Goal: Task Accomplishment & Management: Manage account settings

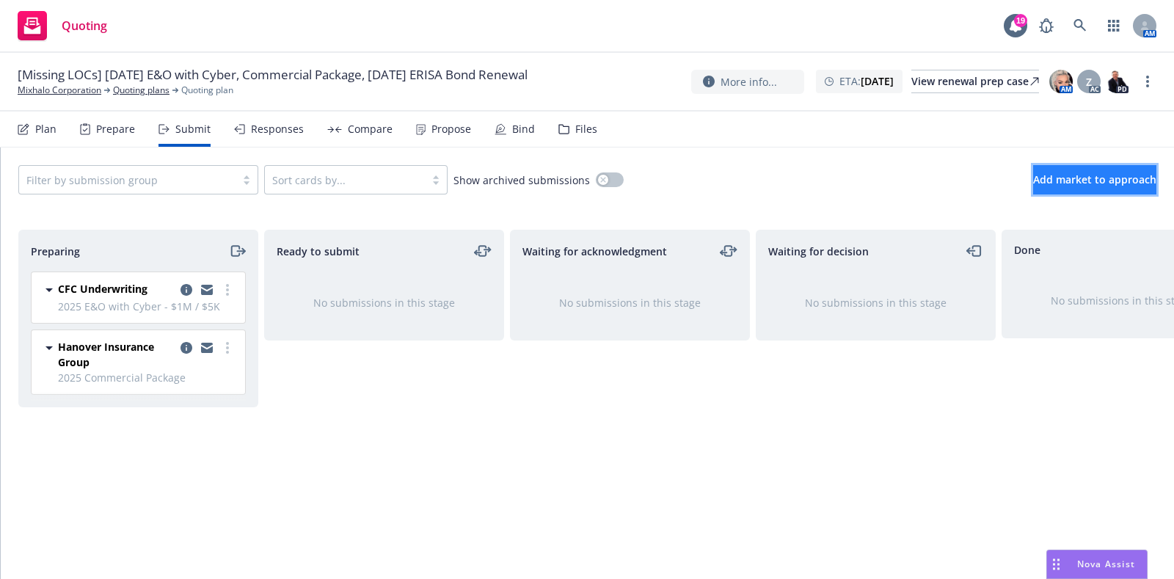
click at [1033, 177] on span "Add market to approach" at bounding box center [1094, 179] width 123 height 14
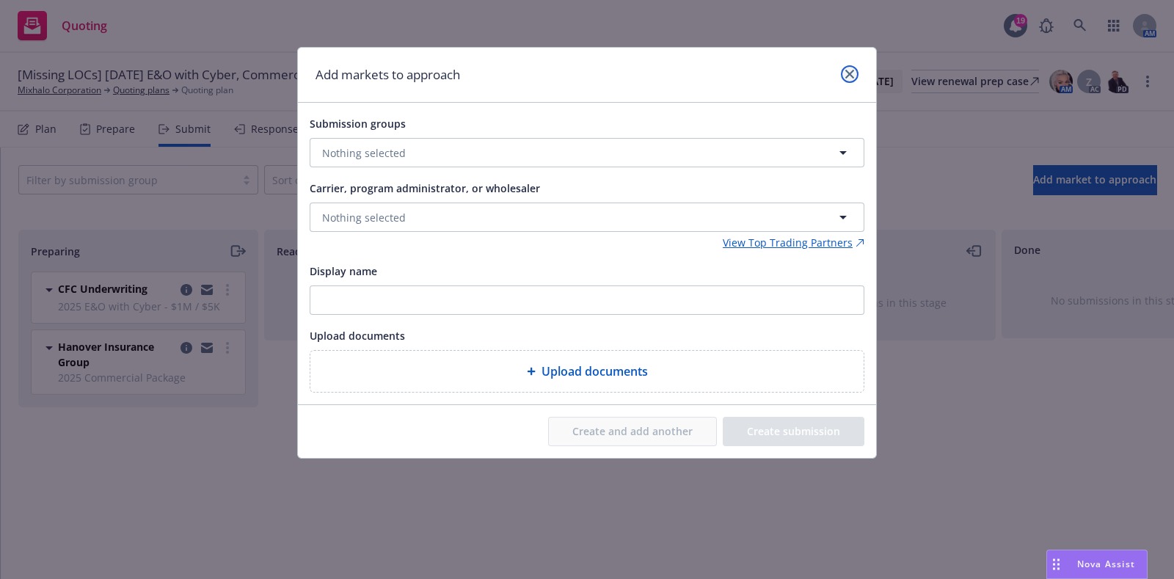
click at [843, 67] on link "close" at bounding box center [850, 74] width 18 height 18
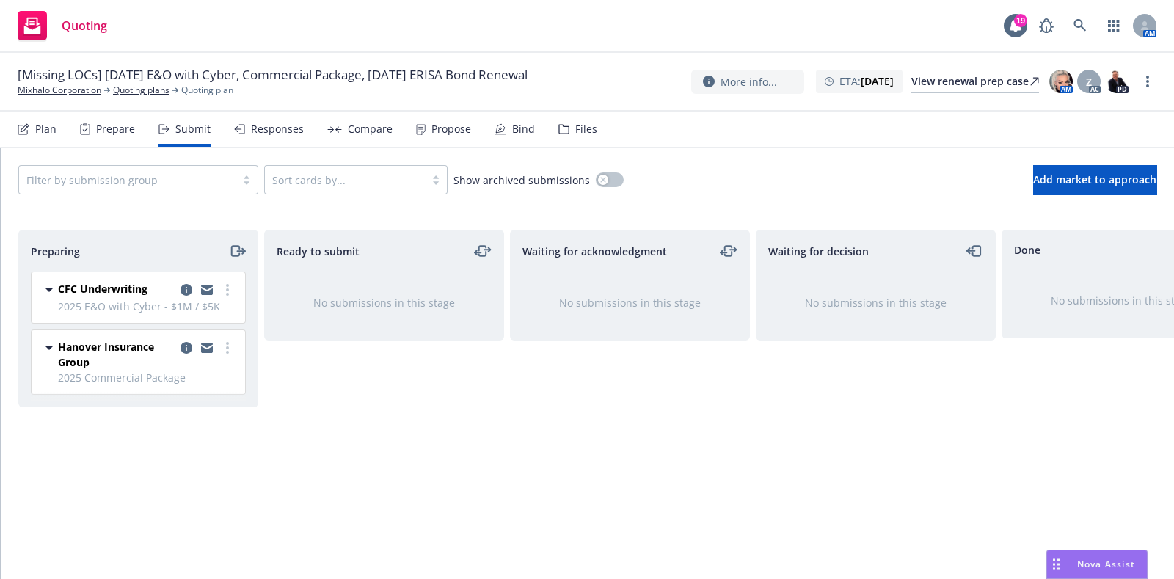
click at [582, 126] on div "Files" at bounding box center [586, 129] width 22 height 12
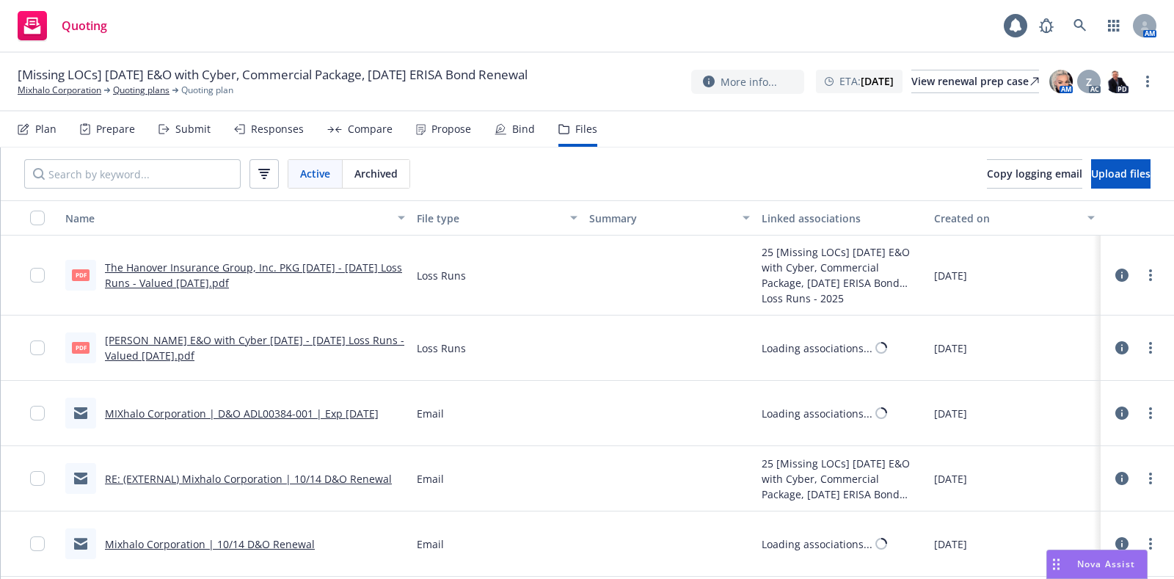
click at [241, 419] on link "MIXhalo Corporation | D&O ADL00384-001 | Exp 10/14/2025" at bounding box center [242, 413] width 274 height 14
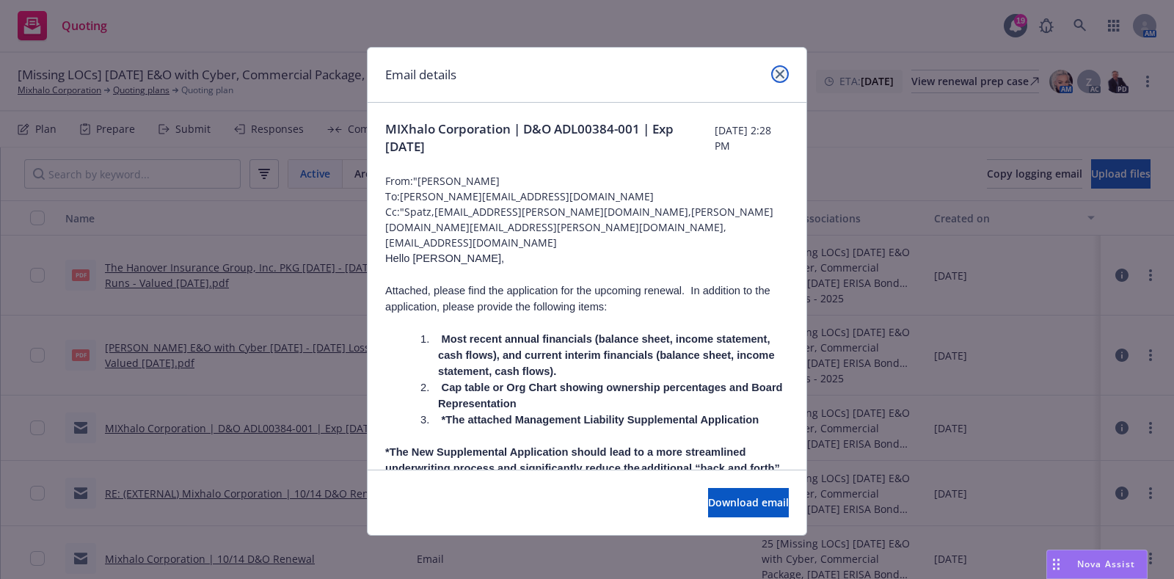
click at [771, 65] on link "close" at bounding box center [780, 74] width 18 height 18
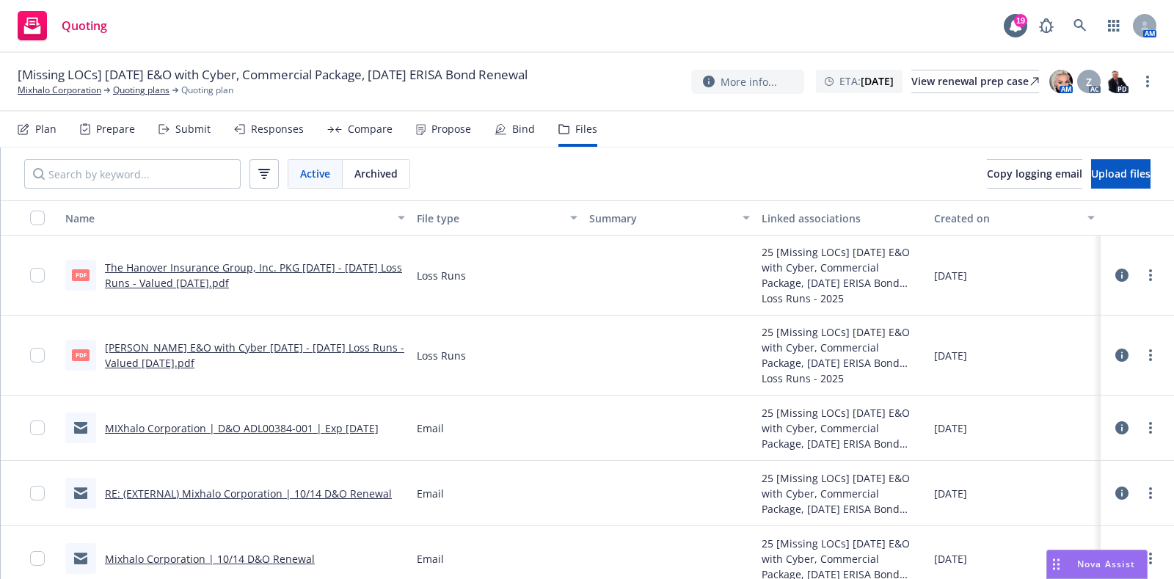
click at [201, 137] on div "Submit" at bounding box center [184, 129] width 52 height 35
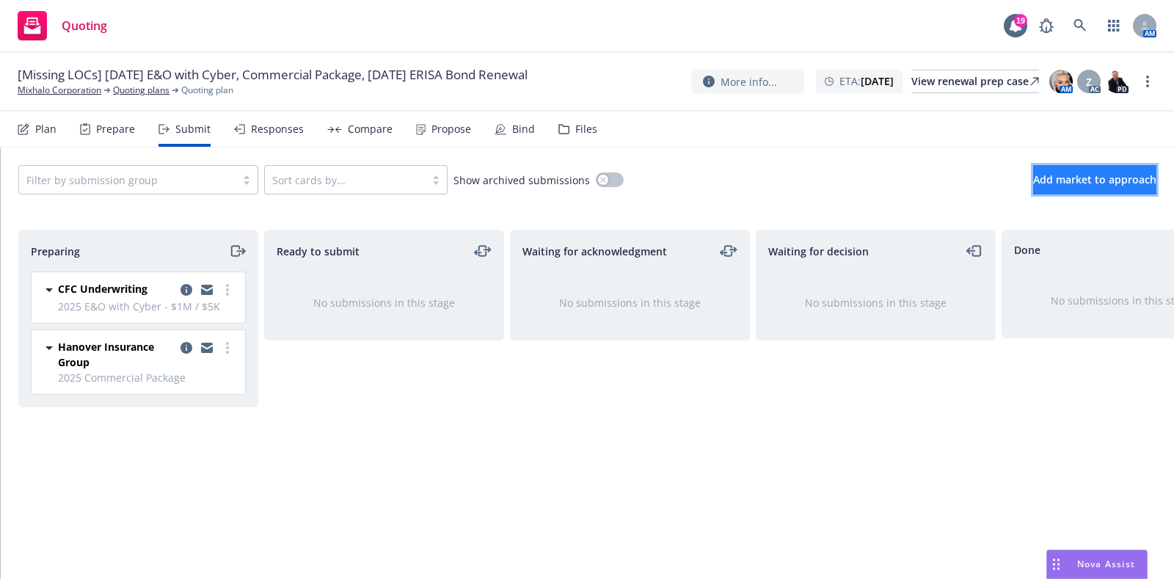
click at [1033, 168] on button "Add market to approach" at bounding box center [1094, 179] width 123 height 29
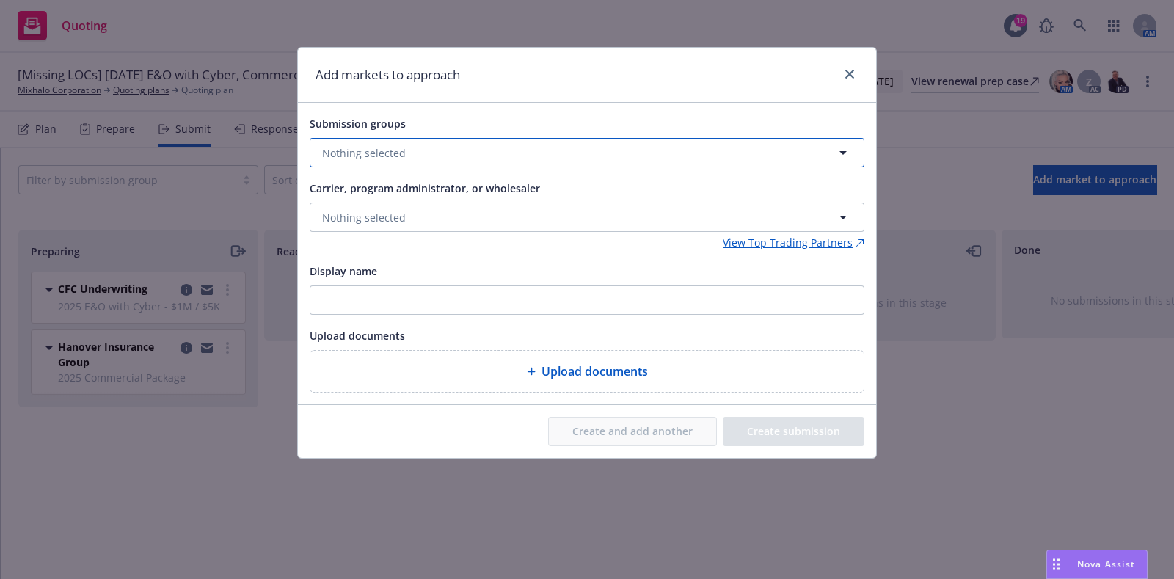
click at [368, 161] on button "Nothing selected" at bounding box center [587, 152] width 555 height 29
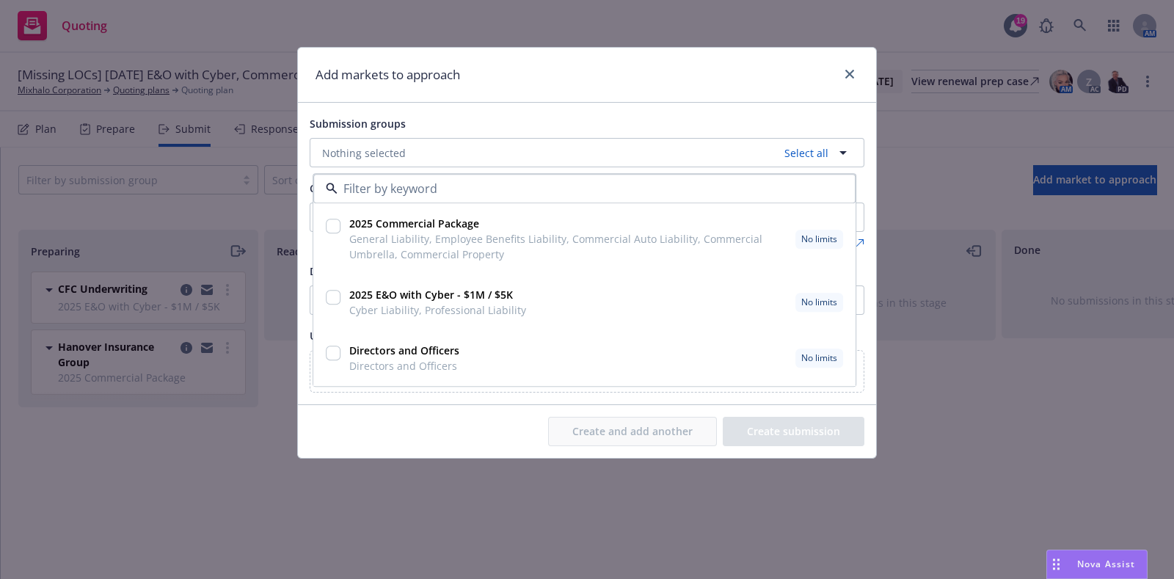
click at [343, 352] on div "Directors and Officers Directors and Officers" at bounding box center [402, 358] width 119 height 37
checkbox input "true"
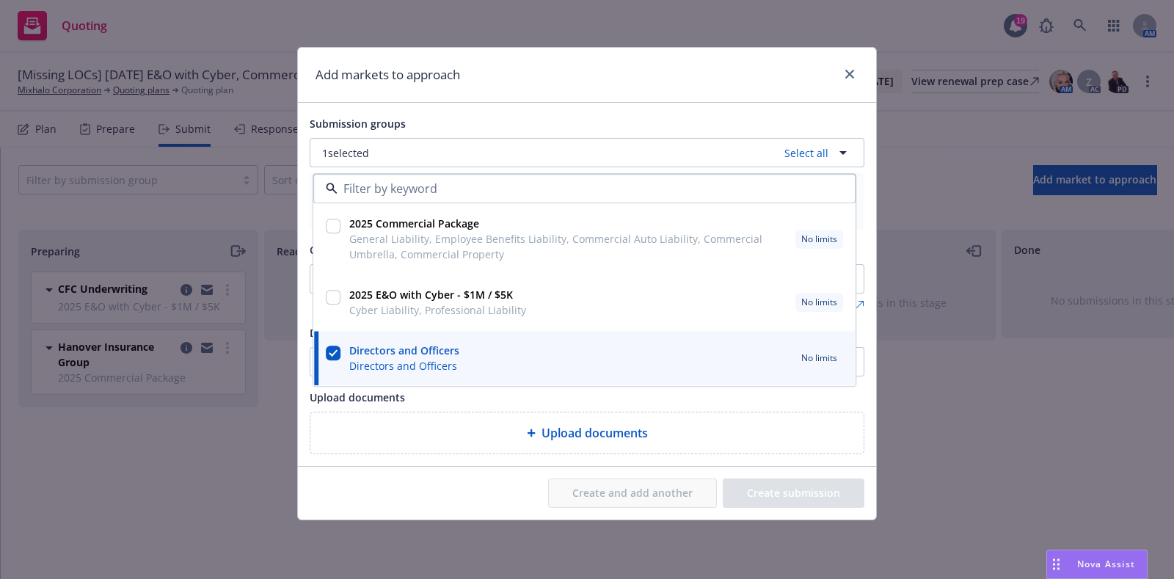
click at [484, 467] on div "Create and add another Create submission" at bounding box center [587, 493] width 578 height 53
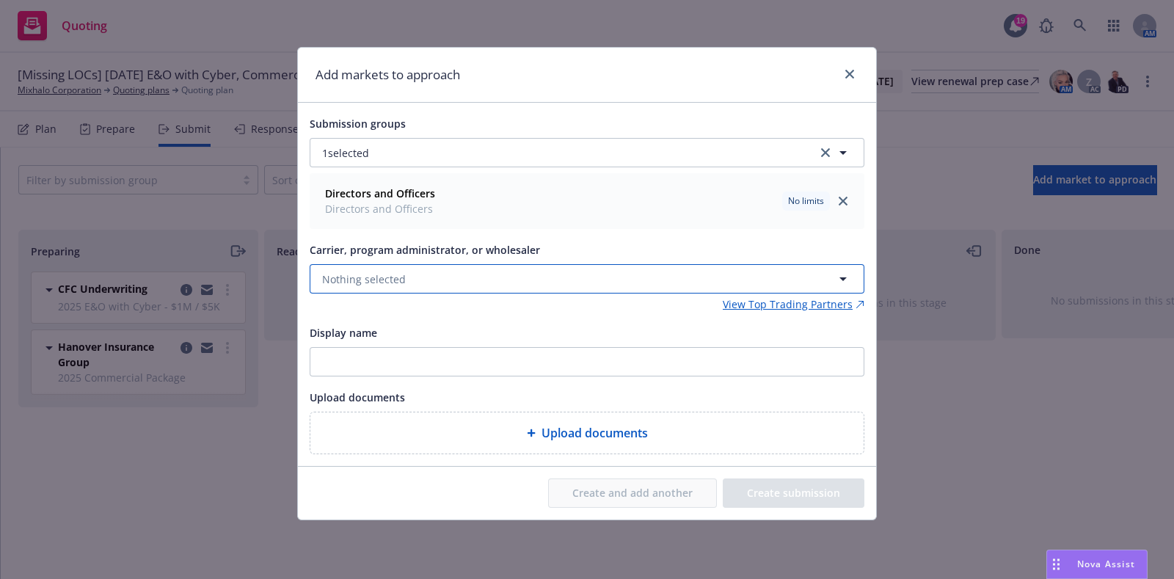
click at [407, 280] on button "Nothing selected" at bounding box center [587, 278] width 555 height 29
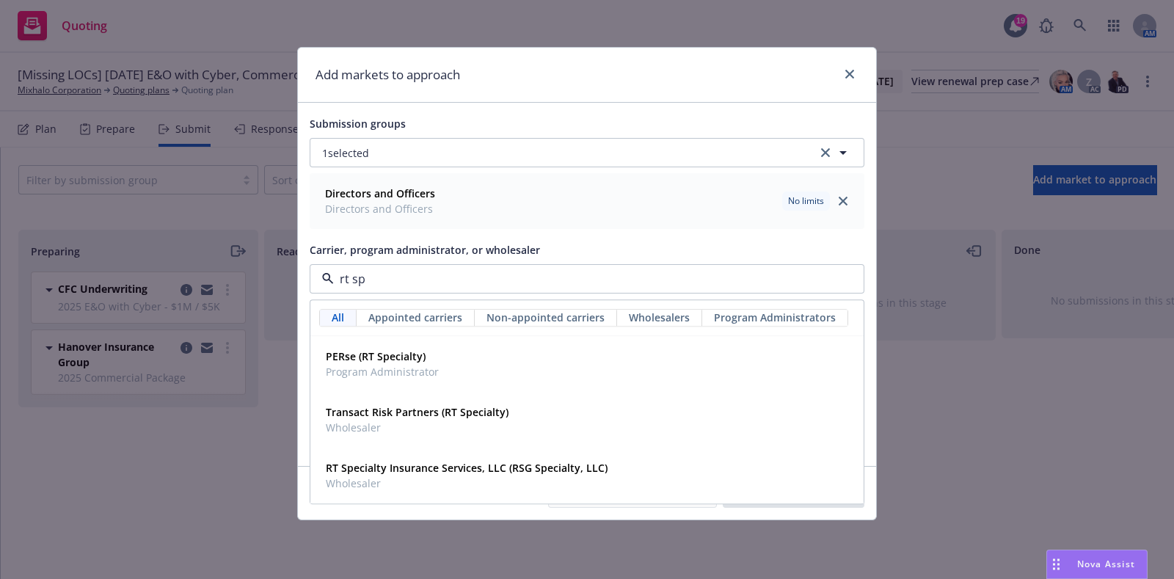
type input "rt spe"
click at [398, 481] on span "Wholesaler" at bounding box center [467, 483] width 282 height 15
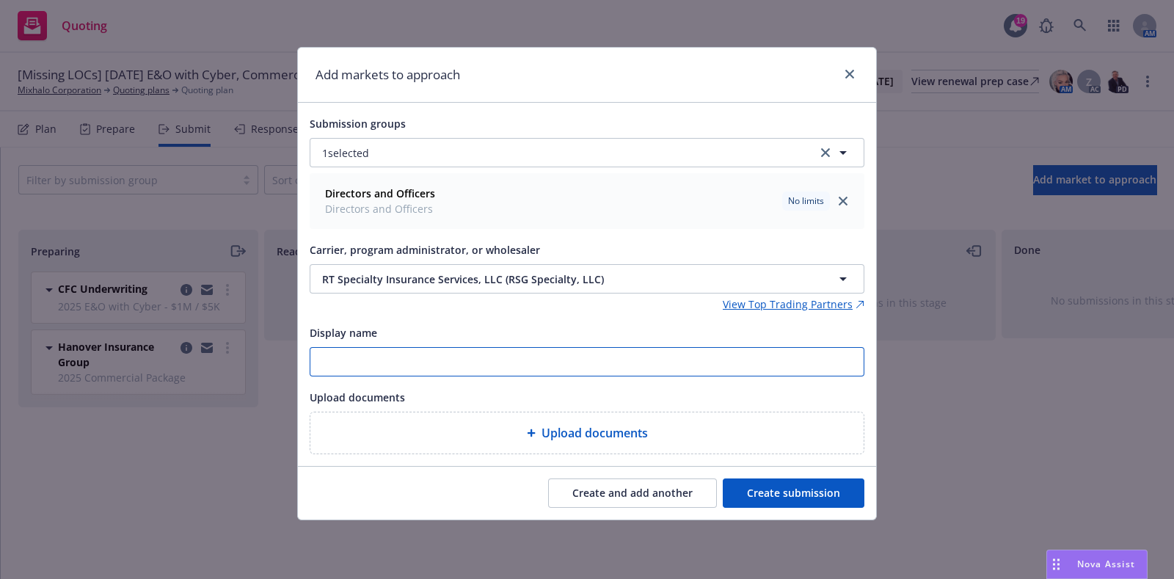
click at [378, 370] on input "Display name" at bounding box center [586, 362] width 553 height 28
type input "2025 D&O"
click at [779, 471] on div "Create and add another Create submission" at bounding box center [587, 493] width 578 height 53
click at [778, 489] on button "Create submission" at bounding box center [794, 492] width 142 height 29
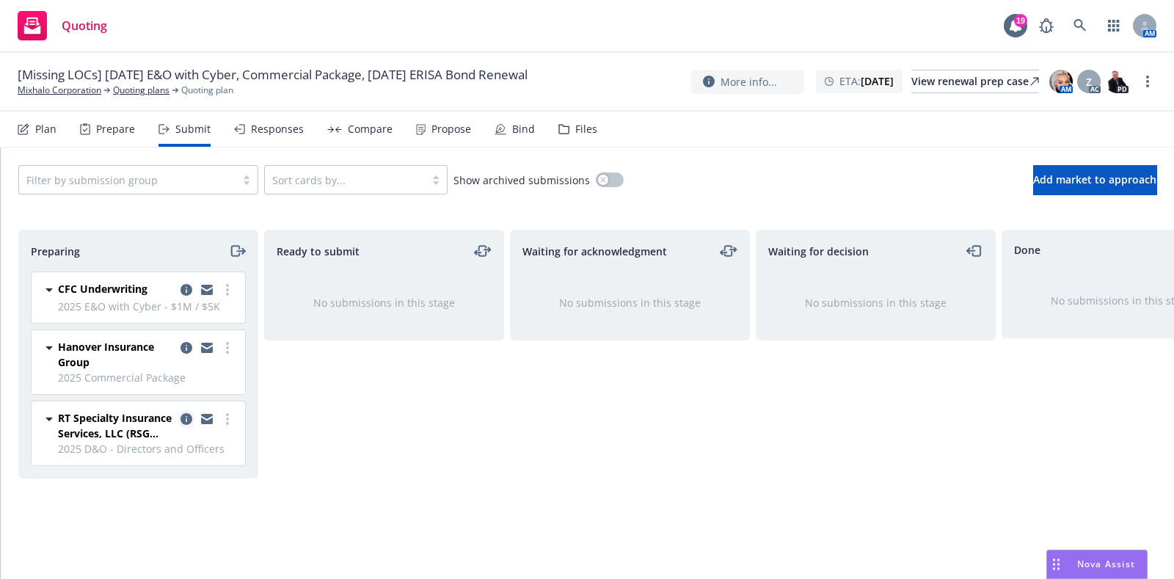
click at [191, 413] on icon "copy logging email" at bounding box center [186, 419] width 12 height 12
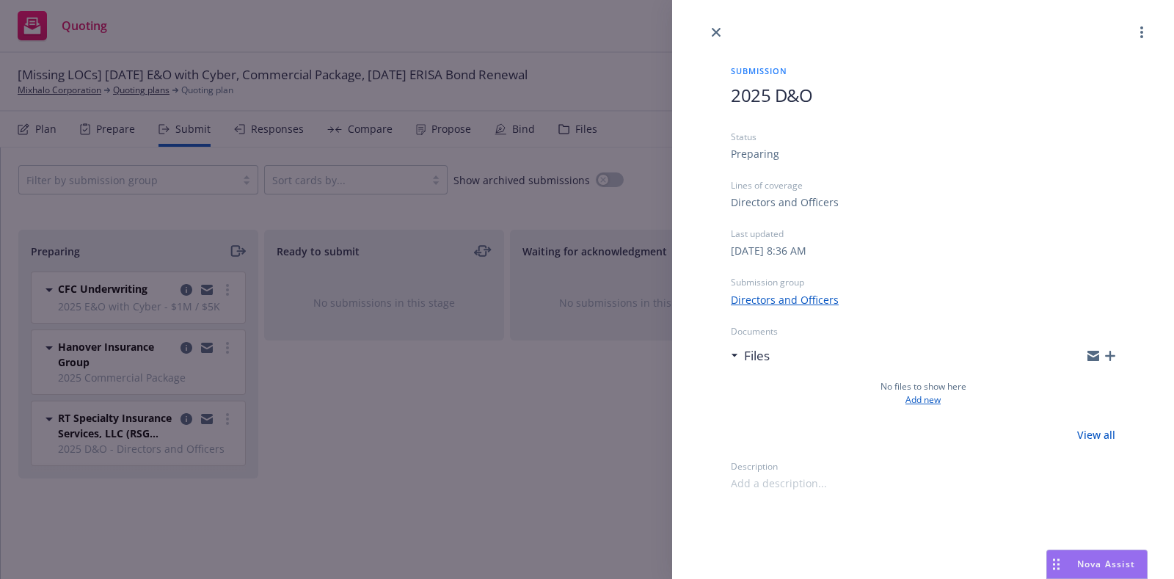
click at [910, 398] on link "Add new" at bounding box center [922, 399] width 35 height 13
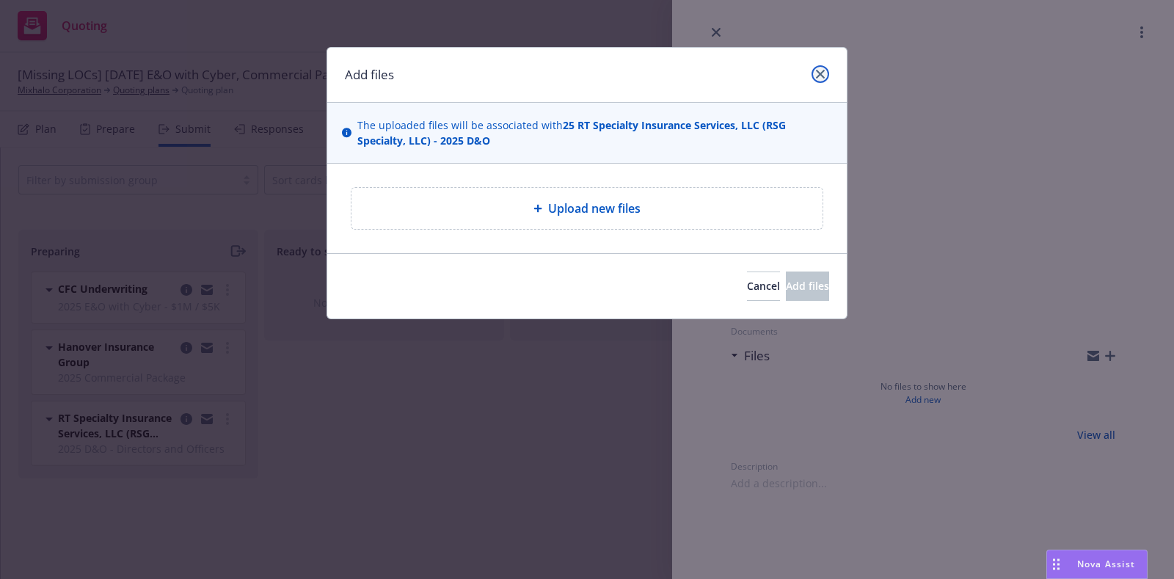
click at [828, 71] on link "close" at bounding box center [820, 74] width 18 height 18
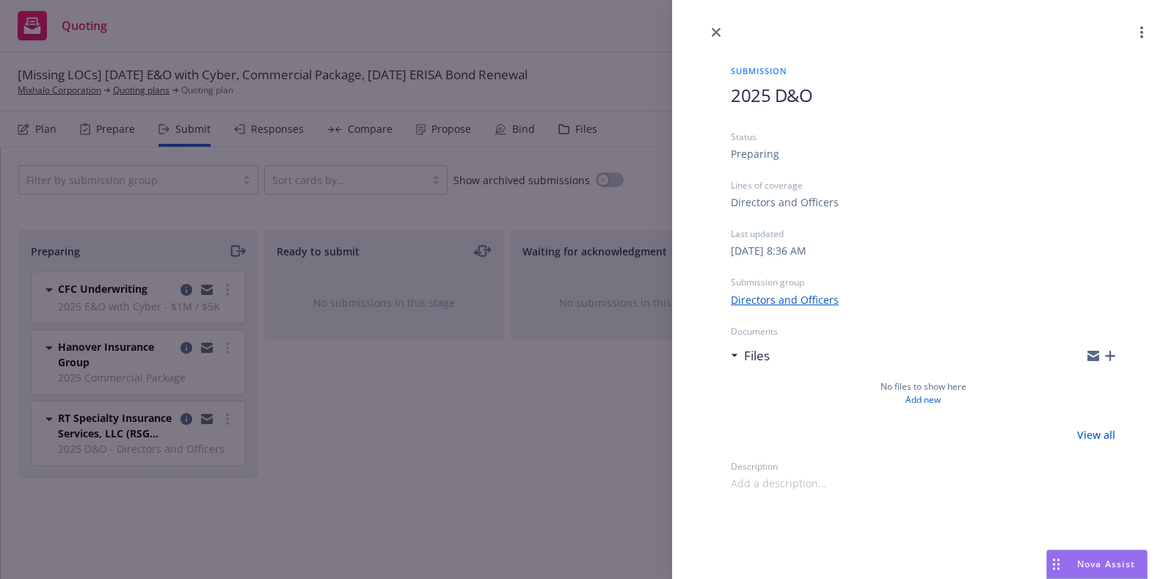
click at [1111, 351] on icon "button" at bounding box center [1110, 356] width 10 height 10
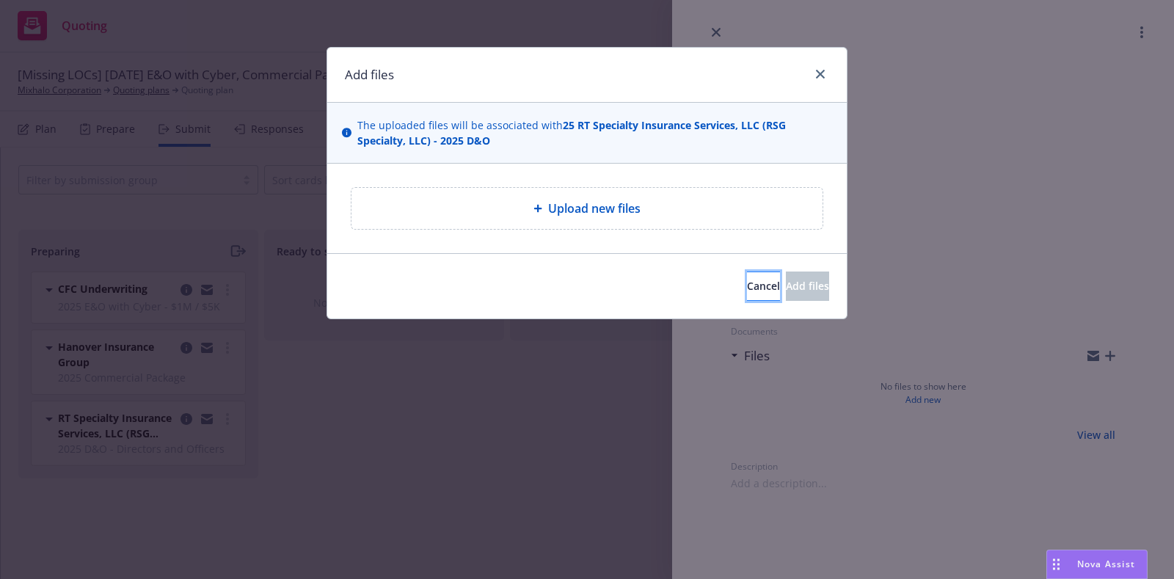
click at [747, 288] on span "Cancel" at bounding box center [763, 286] width 33 height 14
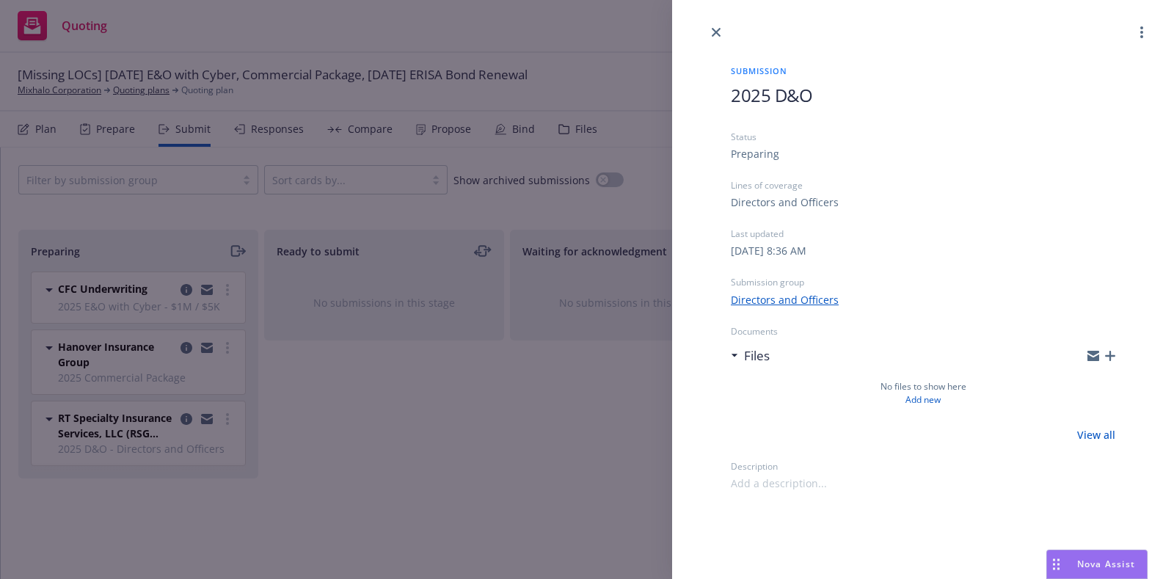
click at [522, 354] on div "Submission 2025 D&O Status Preparing Lines of coverage Directors and Officers L…" at bounding box center [587, 289] width 1174 height 579
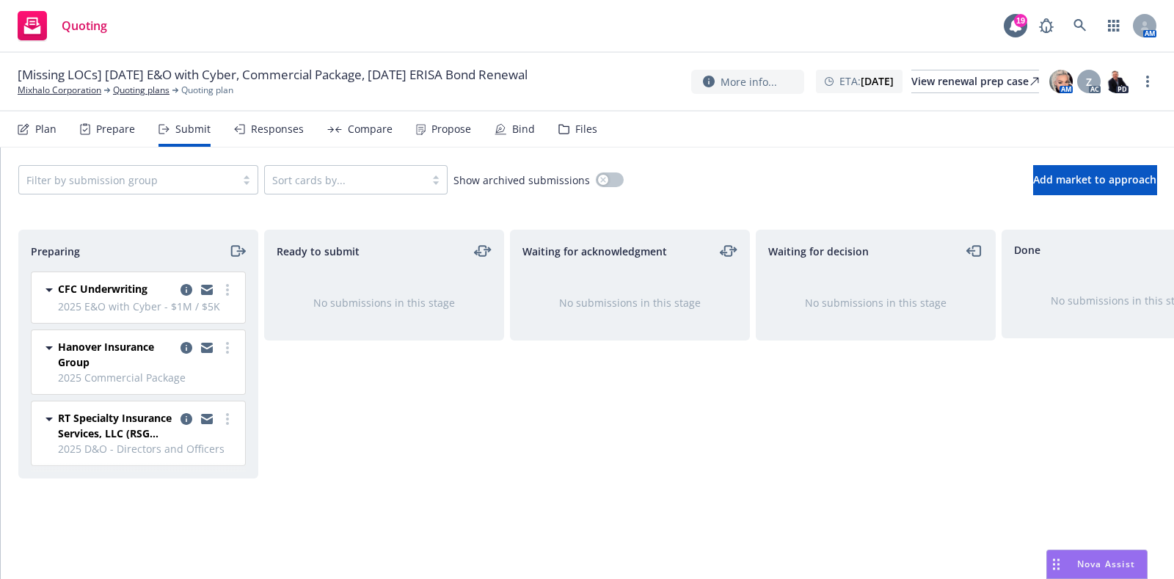
click at [566, 115] on div "Files" at bounding box center [577, 129] width 39 height 35
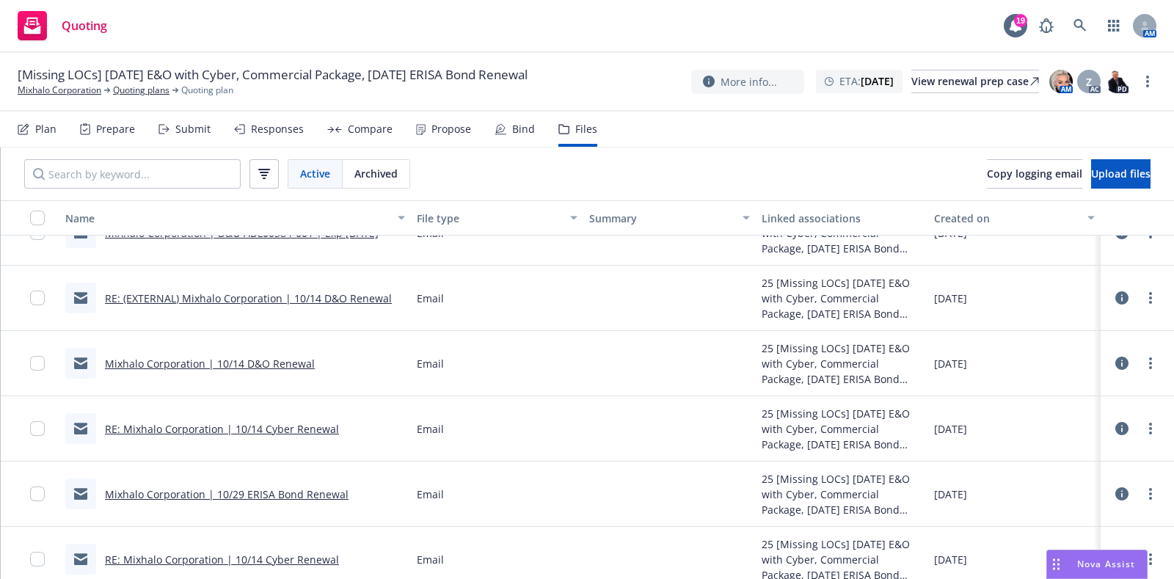
scroll to position [241, 0]
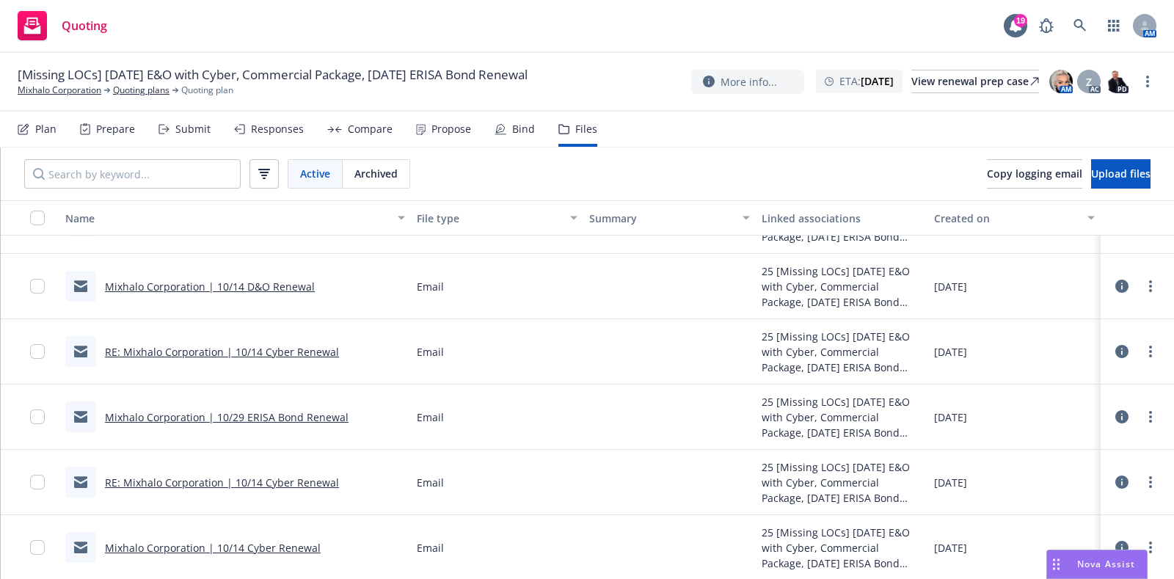
click at [1115, 349] on icon at bounding box center [1121, 351] width 13 height 13
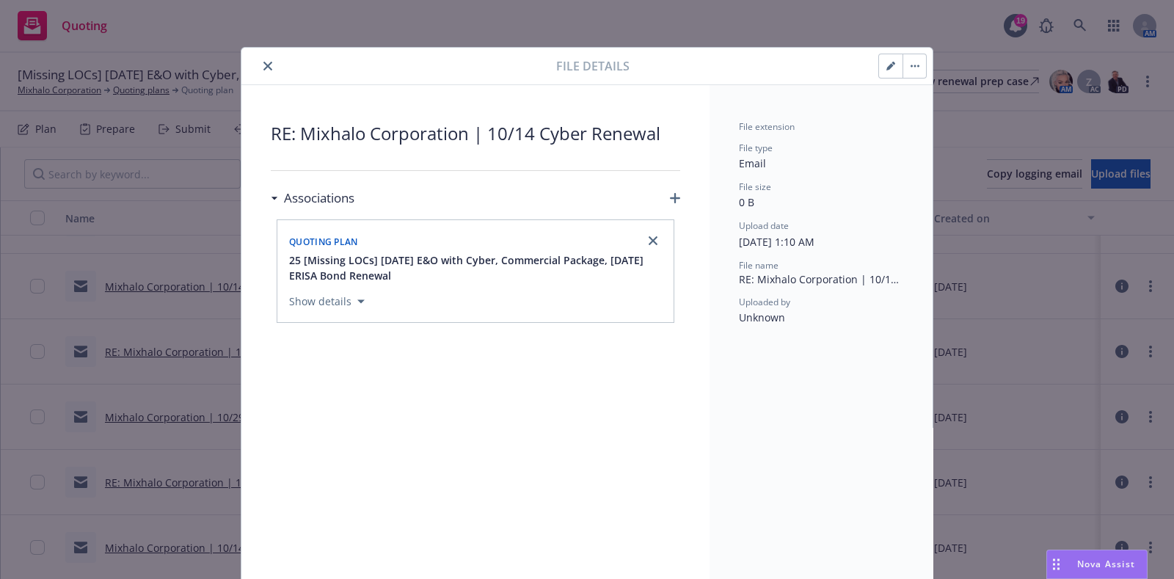
click at [353, 134] on span "RE: Mixhalo Corporation | 10/14 Cyber Renewal" at bounding box center [475, 133] width 409 height 26
click at [265, 58] on button "close" at bounding box center [268, 66] width 18 height 18
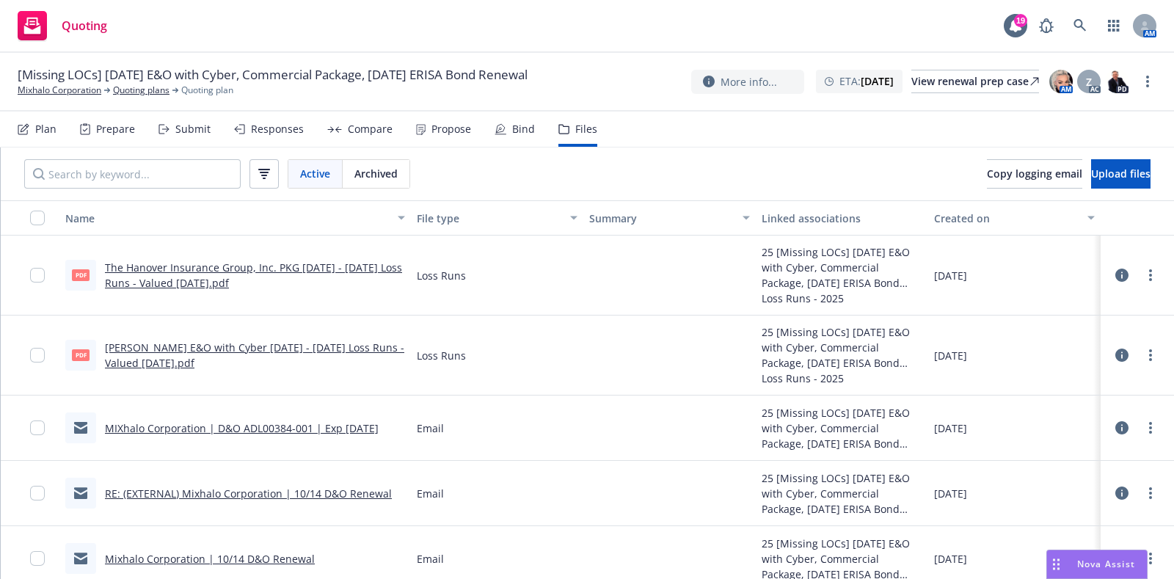
click at [362, 428] on link "MIXhalo Corporation | D&O ADL00384-001 | Exp 10/14/2025" at bounding box center [242, 428] width 274 height 14
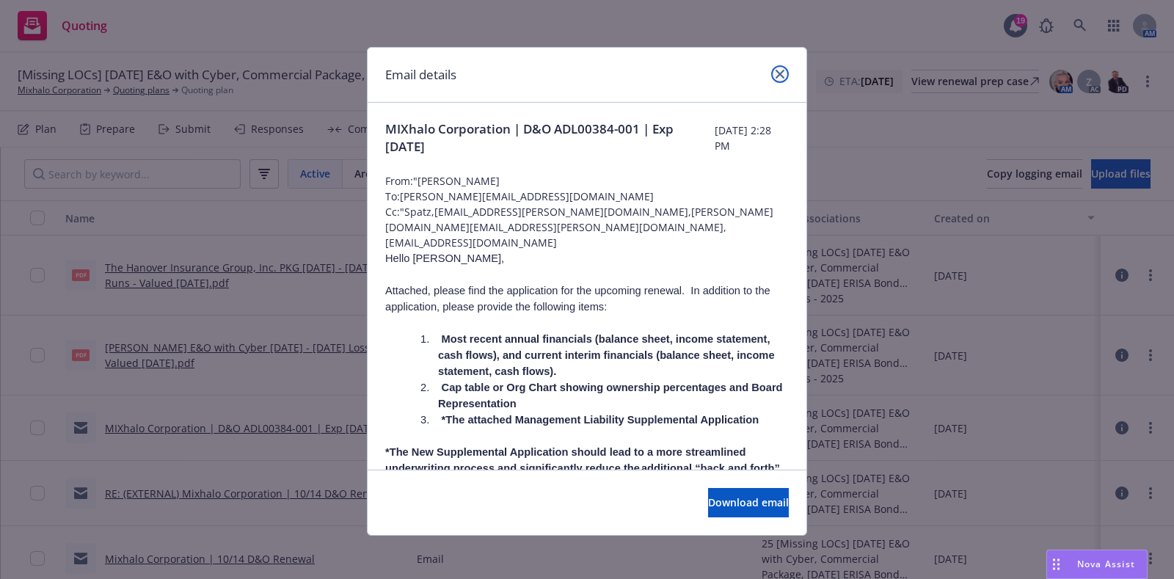
click at [771, 76] on link "close" at bounding box center [780, 74] width 18 height 18
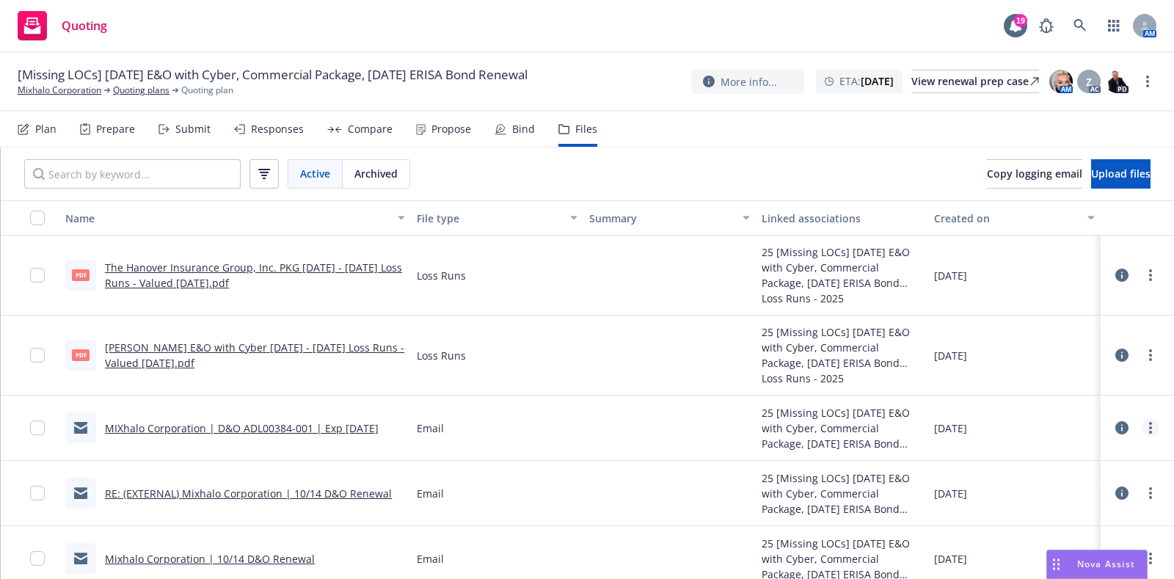
click at [1142, 428] on link "more" at bounding box center [1151, 428] width 18 height 18
click at [1041, 505] on link "Edit" at bounding box center [1071, 516] width 146 height 29
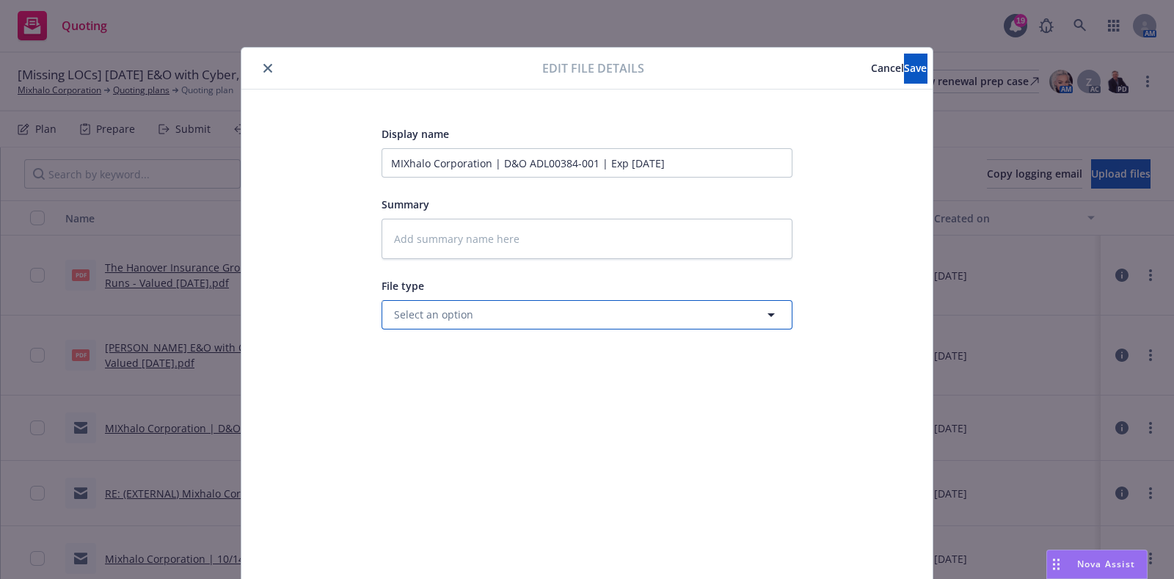
click at [662, 302] on button "Select an option" at bounding box center [586, 314] width 411 height 29
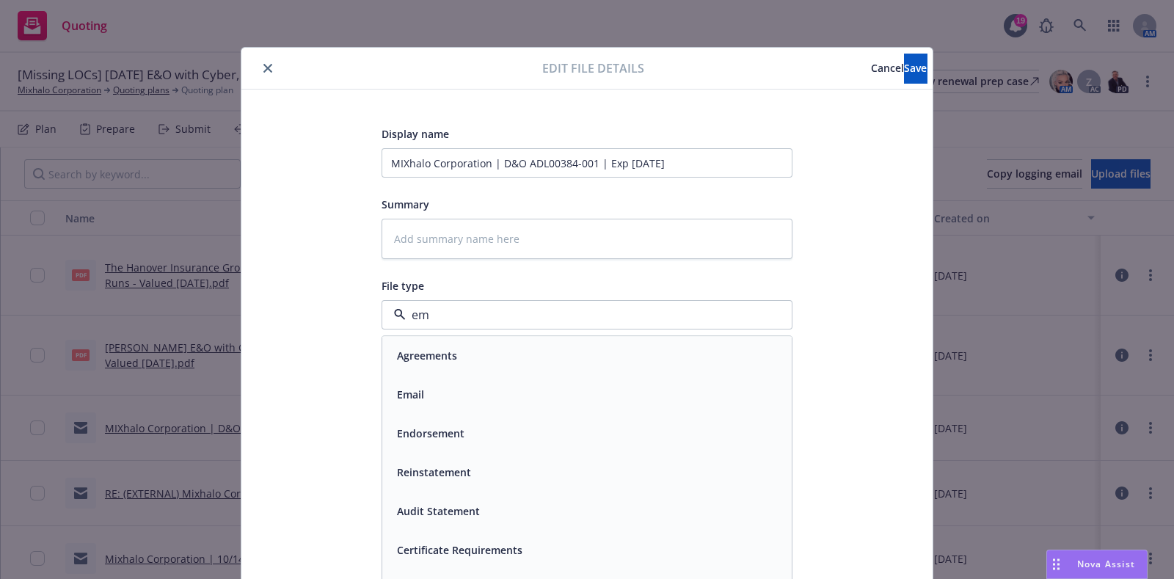
type input "ema"
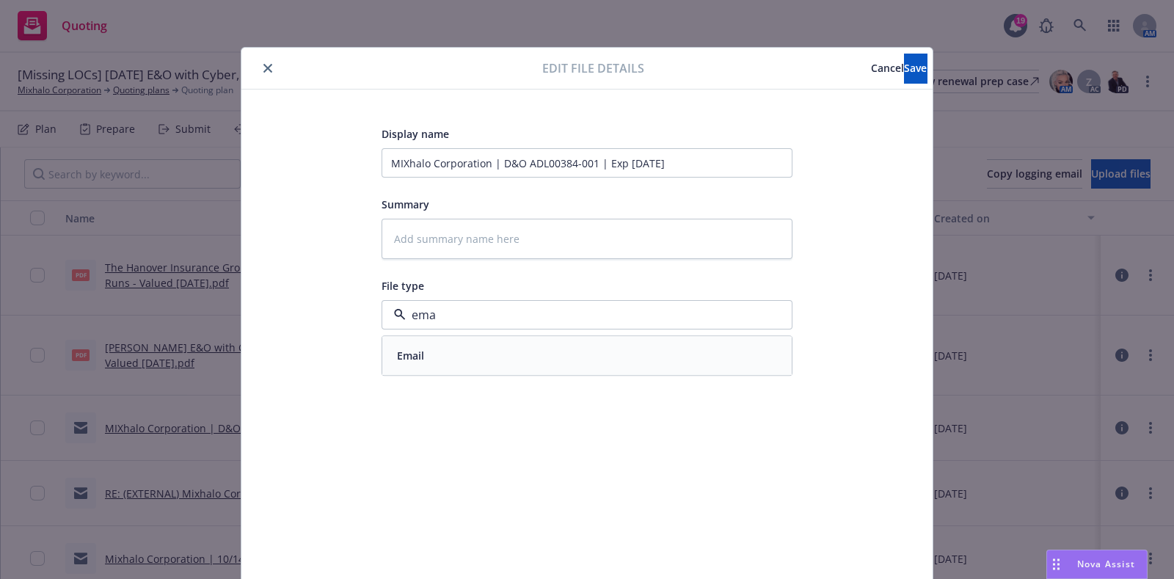
click at [451, 366] on div "Email" at bounding box center [586, 355] width 409 height 39
click at [871, 78] on button "Cancel" at bounding box center [887, 68] width 33 height 29
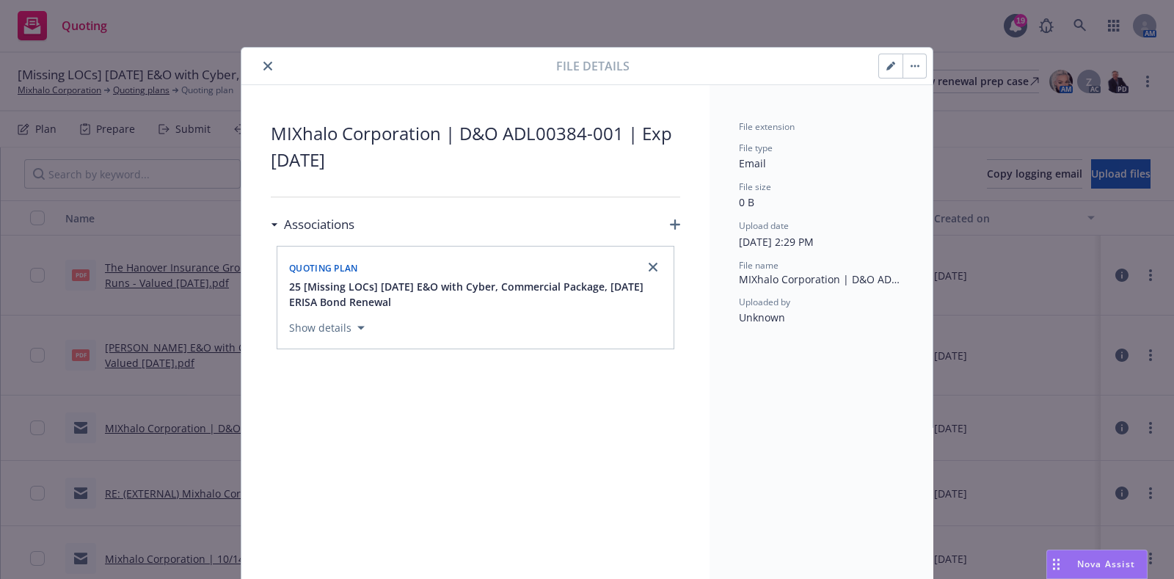
click at [879, 75] on button "button" at bounding box center [890, 65] width 23 height 23
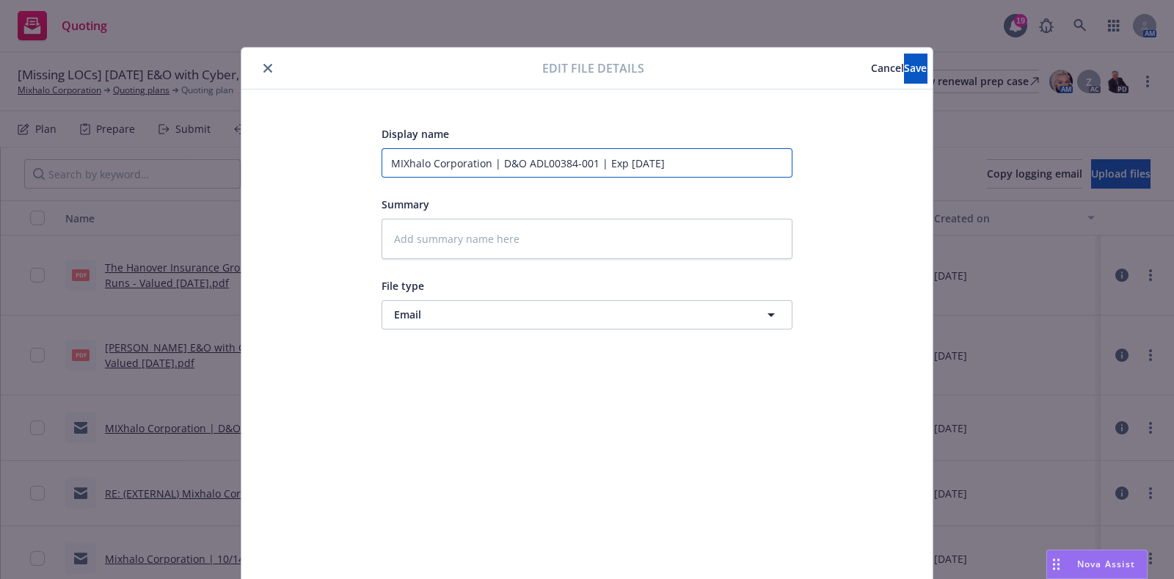
click at [483, 173] on input "MIXhalo Corporation | D&O ADL00384-001 | Exp 10/14/2025" at bounding box center [586, 162] width 411 height 29
type textarea "x"
type input "MIXhalo Corporationa | D&O ADL00384-001 | Exp 10/14/2025"
paste input "[YR] [POLICY TYPE] Request for Renewal Requirements to [UNDERWRITER/COMPANY]"
type textarea "x"
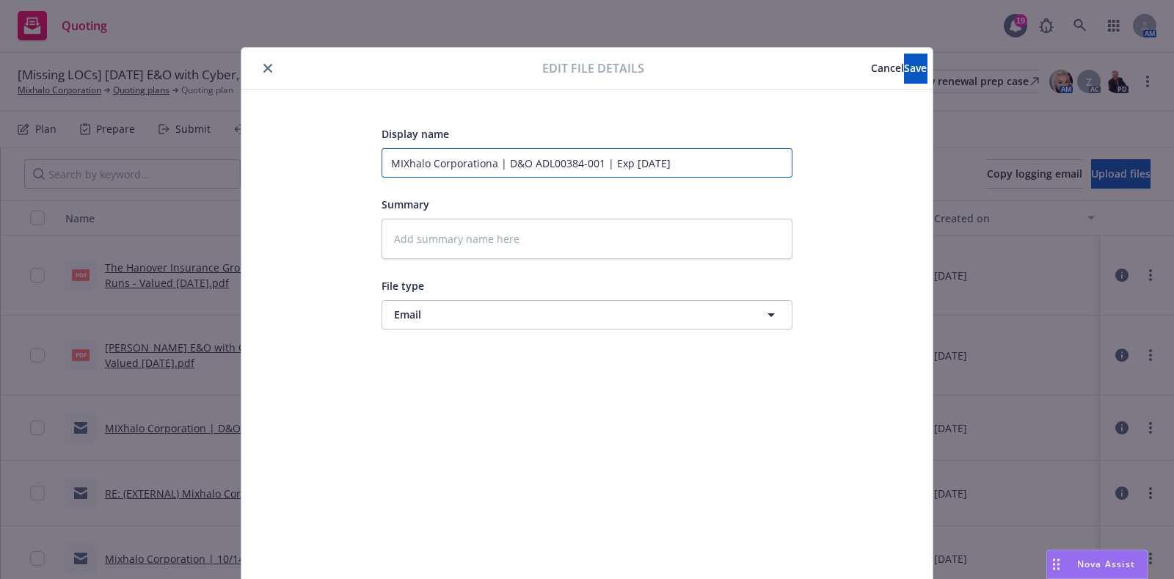
type input "[YR] [POLICY TYPE] Request for Renewal Requirements to [UNDERWRITER/COMPANY]"
drag, startPoint x: 458, startPoint y: 163, endPoint x: 304, endPoint y: 156, distance: 154.2
click at [304, 156] on div "Display name [YR] [POLICY TYPE] Request for Renewal Requirements to [UNDERWRITE…" at bounding box center [587, 345] width 632 height 440
type textarea "x"
type input "2 Request for Renewal Requirements to [UNDERWRITER/COMPANY]"
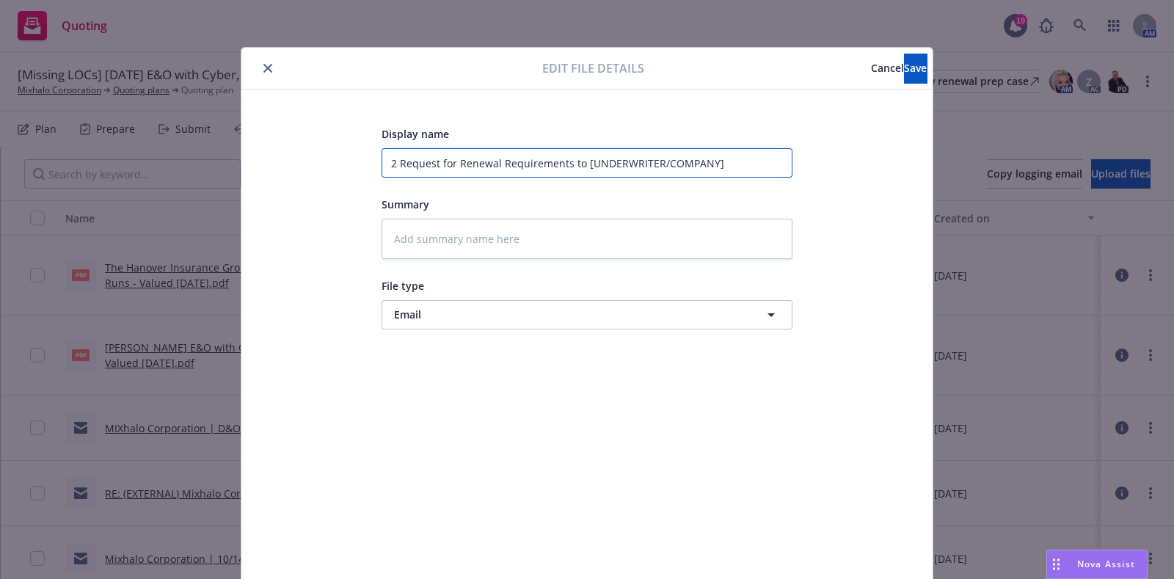
type textarea "x"
type input "20 Request for Renewal Requirements to [UNDERWRITER/COMPANY]"
type textarea "x"
type input "202 Request for Renewal Requirements to [UNDERWRITER/COMPANY]"
type textarea "x"
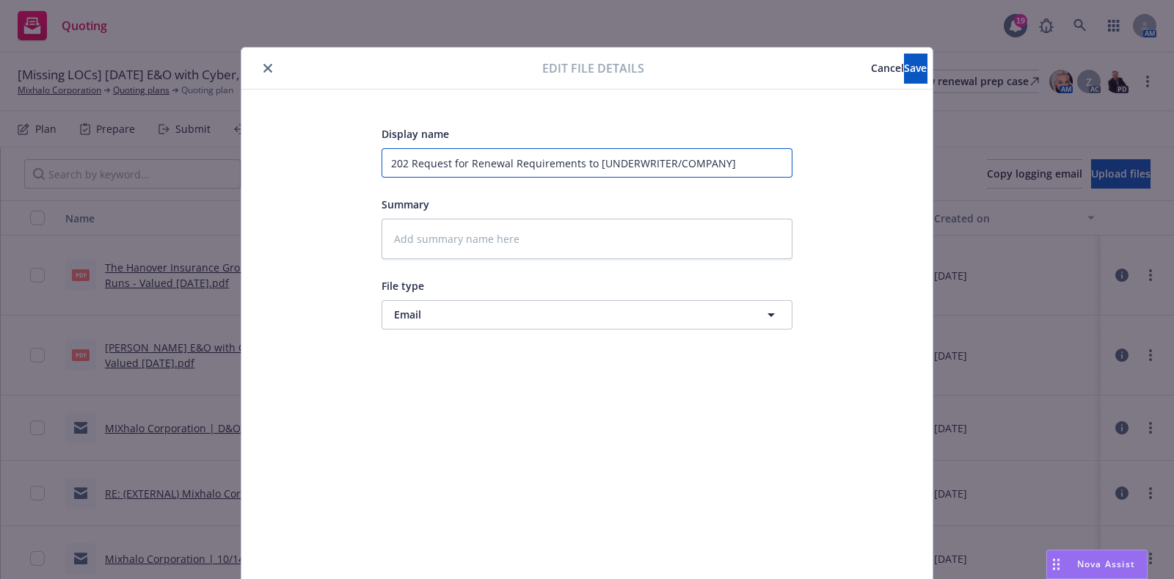
type input "2025 Request for Renewal Requirements to [UNDERWRITER/COMPANY]"
type textarea "x"
type input "2025 Request for Renewal Requirements to [UNDERWRITER/COMPANY]"
type textarea "x"
type input "2025 E Request for Renewal Requirements to [UNDERWRITER/COMPANY]"
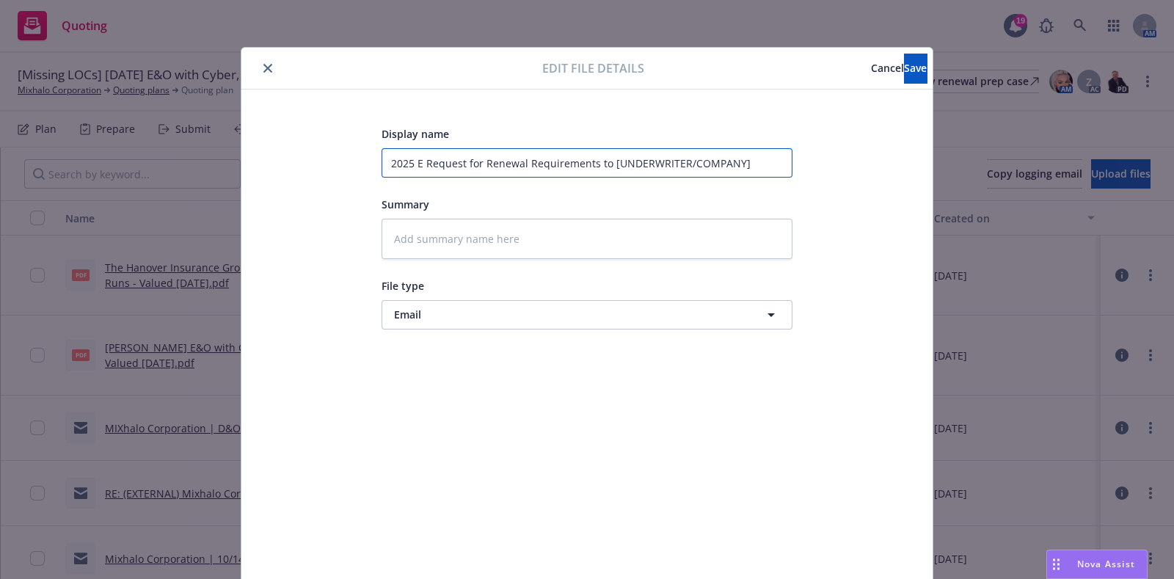
type textarea "x"
type input "2025 Request for Renewal Requirements to [UNDERWRITER/COMPANY]"
type textarea "x"
type input "2025 D Request for Renewal Requirements to [UNDERWRITER/COMPANY]"
type textarea "x"
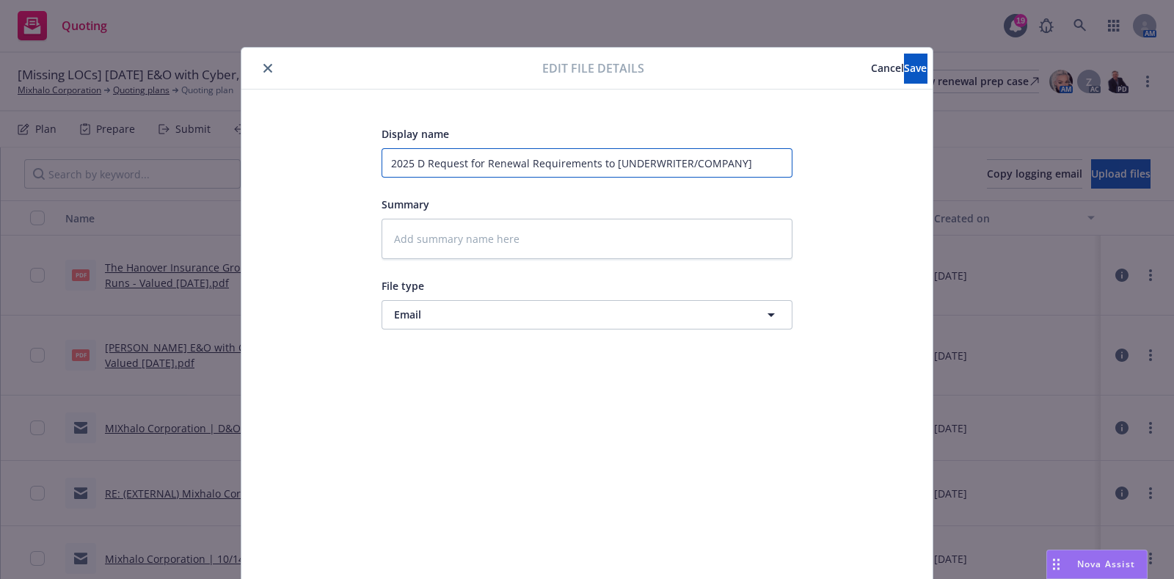
type input "2025 D& Request for Renewal Requirements to [UNDERWRITER/COMPANY]"
type textarea "x"
type input "2025 D&O Request for Renewal Requirements to [UNDERWRITER/COMPANY]"
drag, startPoint x: 764, startPoint y: 161, endPoint x: 619, endPoint y: 170, distance: 144.8
click at [619, 170] on input "2025 D&O Request for Renewal Requirements to [UNDERWRITER/COMPANY]" at bounding box center [586, 162] width 411 height 29
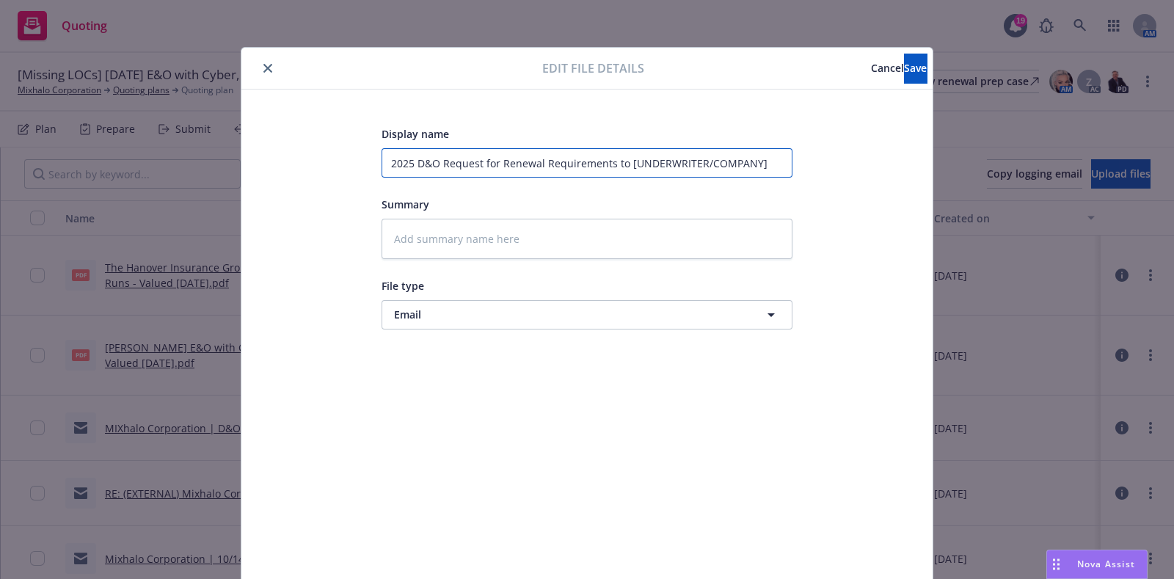
type textarea "x"
type input "2025 D&O Request for Renewal Requirements to R"
type textarea "x"
type input "2025 D&O Request for Renewal Requirements to RT"
type textarea "x"
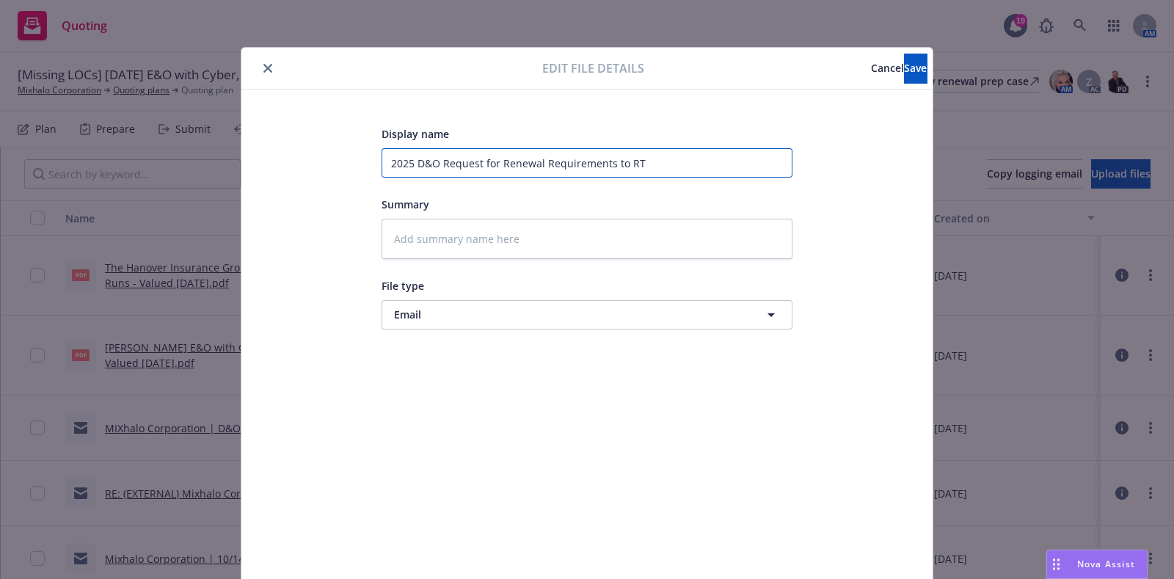
type input "2025 D&O Request for Renewal Requirements to RT S"
type textarea "x"
type input "2025 D&O Request for Renewal Requirements to RT Sp"
type textarea "x"
type input "2025 D&O Request for Renewal Requirements to RT Spe"
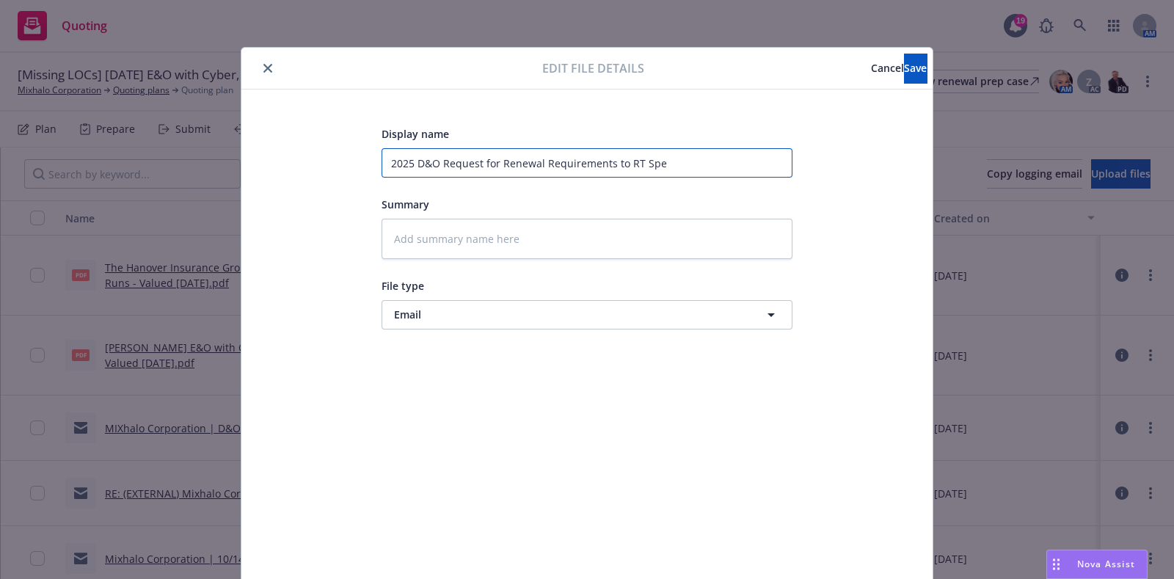
type textarea "x"
type input "2025 D&O Request for Renewal Requirements to RT Spec"
type textarea "x"
type input "2025 D&O Request for Renewal Requirements to RT Speci"
type textarea "x"
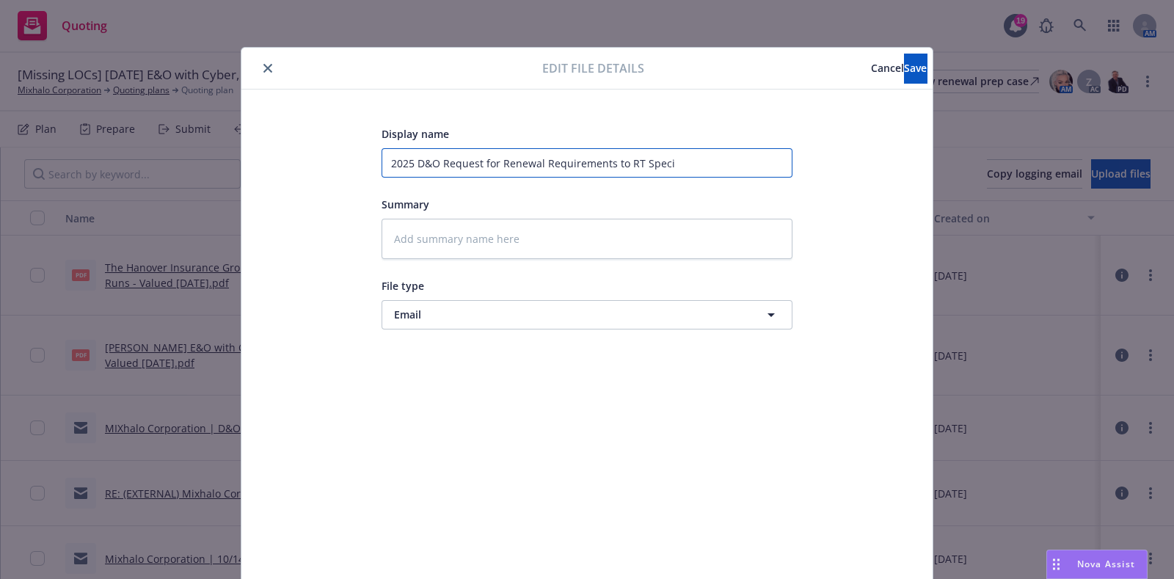
type input "2025 D&O Request for Renewal Requirements to RT Specia"
type textarea "x"
type input "2025 D&O Request for Renewal Requirements to RT Special"
type textarea "x"
type input "2025 D&O Request for Renewal Requirements to RT Specialt"
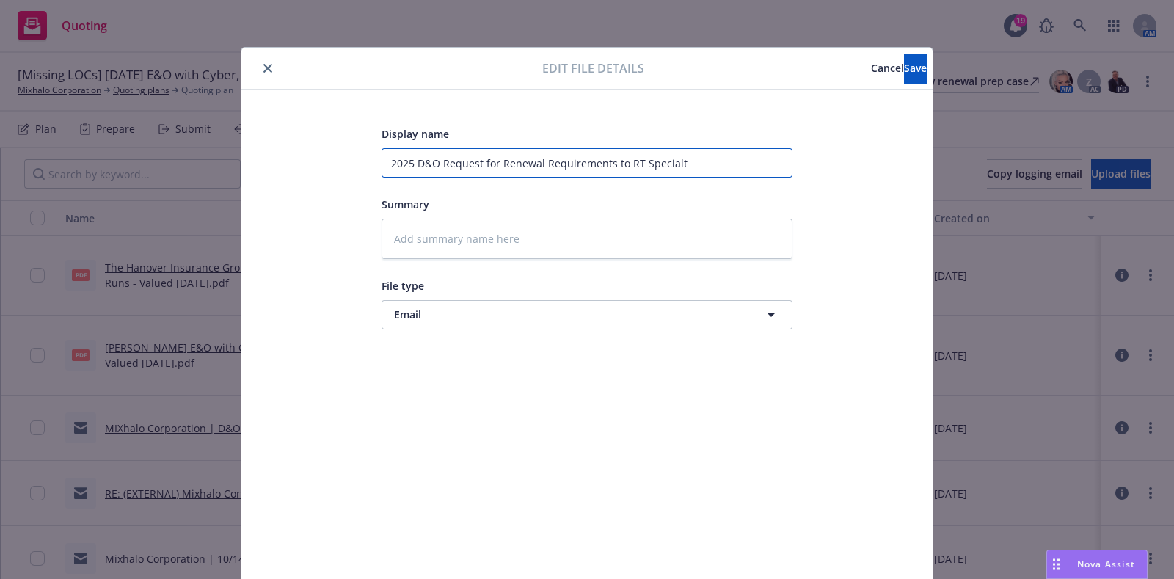
type textarea "x"
type input "2025 D&O Request for Renewal Requirements to RT Specialty"
click at [904, 65] on button "Save" at bounding box center [915, 68] width 23 height 29
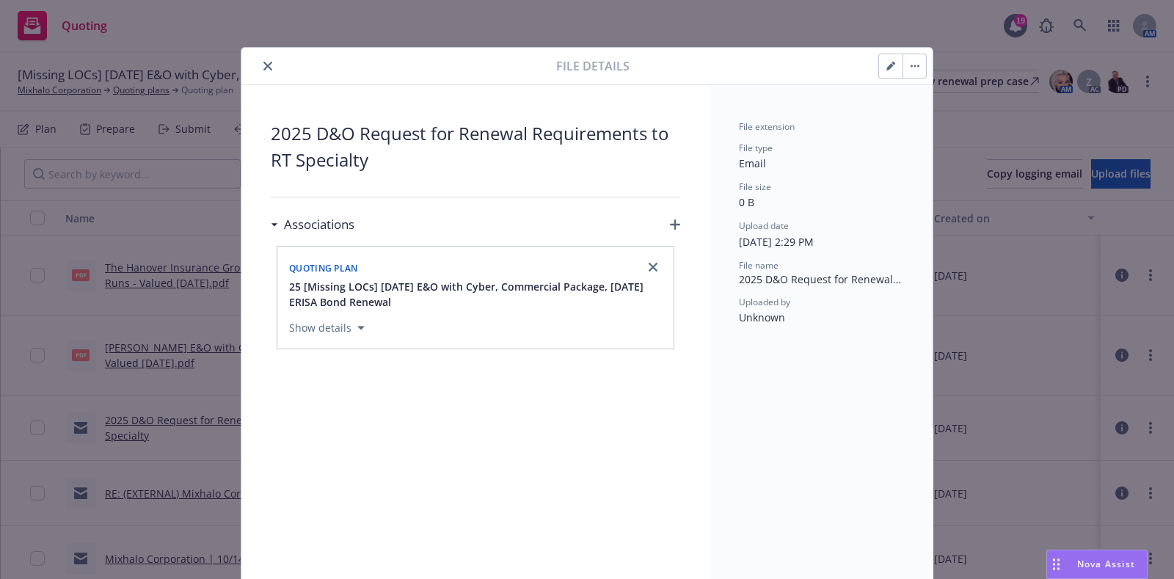
click at [263, 64] on icon "close" at bounding box center [267, 66] width 9 height 9
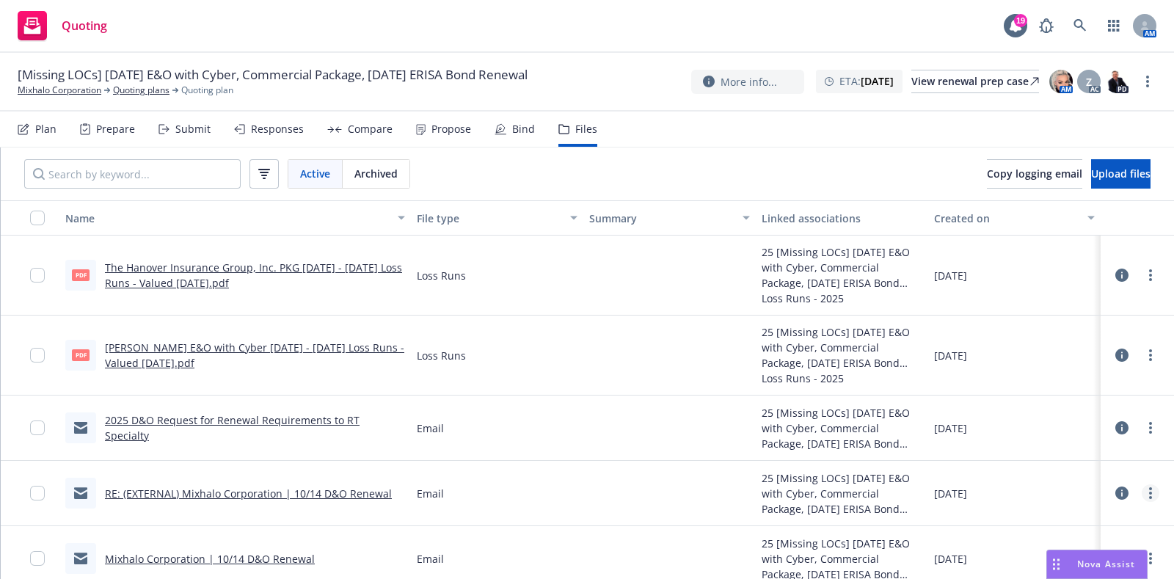
click at [1149, 493] on circle "more" at bounding box center [1150, 493] width 3 height 3
click at [1064, 442] on link "Edit" at bounding box center [1085, 446] width 146 height 29
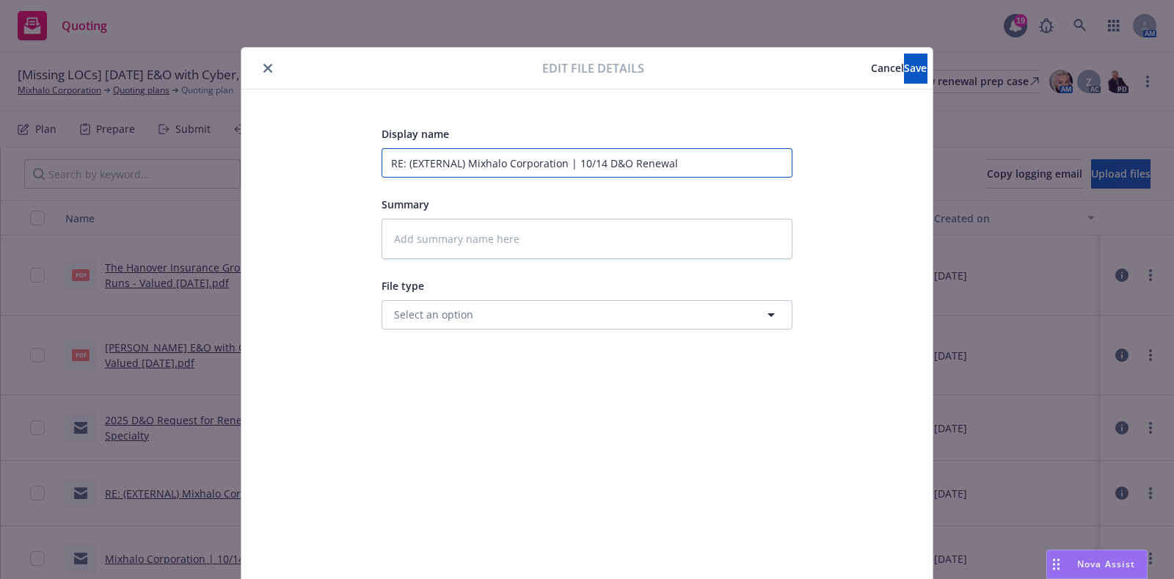
click at [702, 169] on input "RE: (EXTERNAL) Mixhalo Corporation | 10/14 D&O Renewal" at bounding box center [586, 162] width 411 height 29
paste input "[TERM] [POLICY TYPE] Renewal Solicit RCVD From [UNDERWRITER/COMPANY]"
type textarea "x"
type input "[TERM] [POLICY TYPE] Renewal Solicit RCVD From [UNDERWRITER/COMPANY]"
drag, startPoint x: 487, startPoint y: 163, endPoint x: 365, endPoint y: 152, distance: 123.0
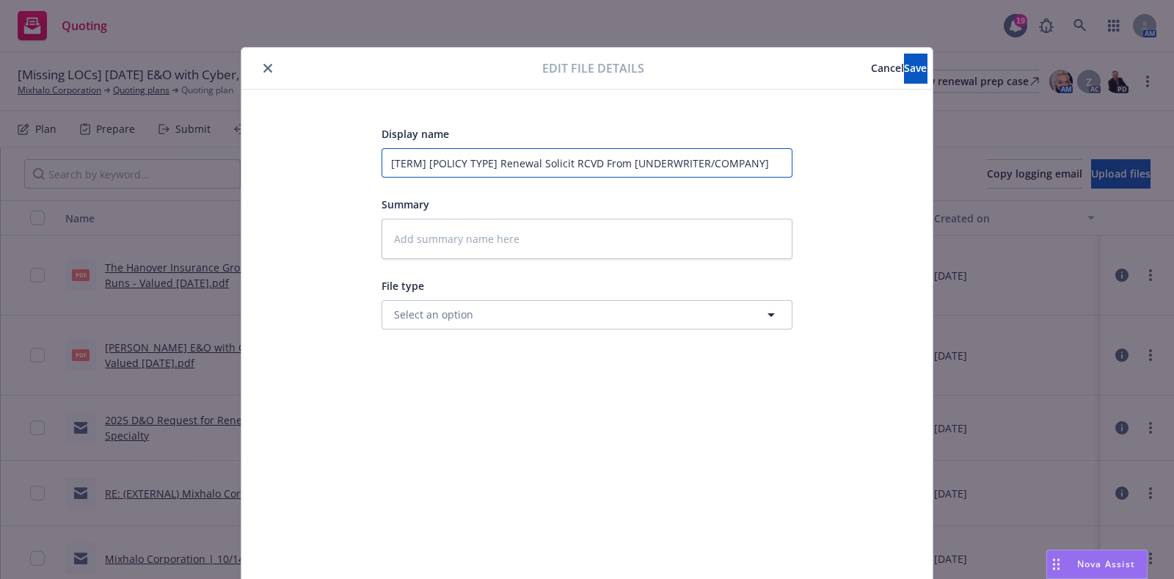
click at [365, 152] on div "Display name [TERM] [POLICY TYPE] Renewal Solicit RCVD From [UNDERWRITER/COMPAN…" at bounding box center [587, 345] width 632 height 440
type textarea "x"
type input "2 Renewal Solicit RCVD From [UNDERWRITER/COMPANY]"
type textarea "x"
type input "20 Renewal Solicit RCVD From [UNDERWRITER/COMPANY]"
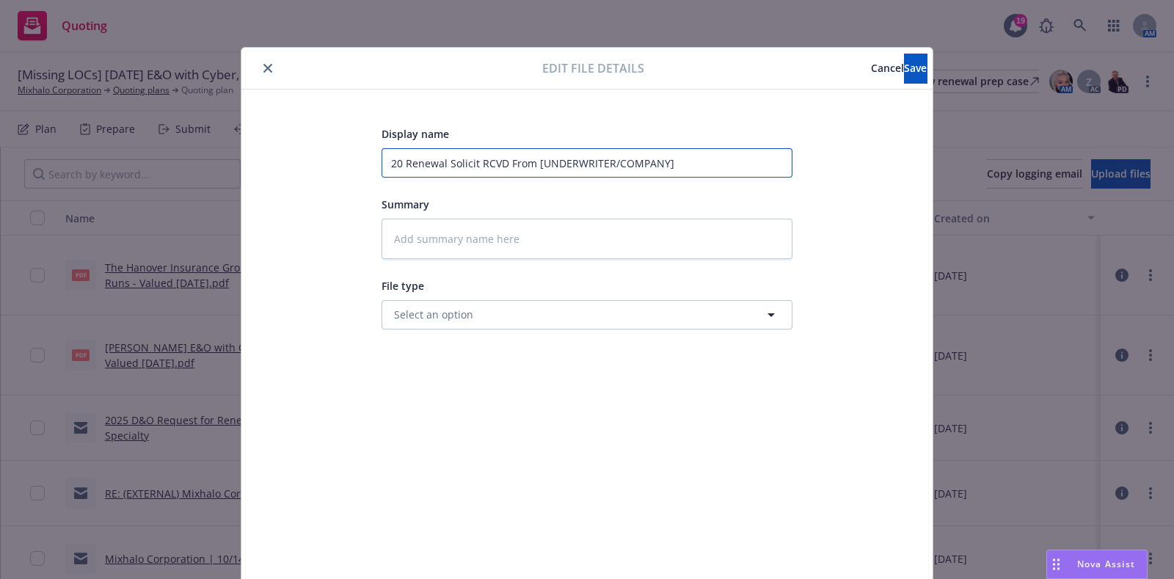
type textarea "x"
type input "202 Renewal Solicit RCVD From [UNDERWRITER/COMPANY]"
type textarea "x"
type input "2025 Renewal Solicit RCVD From [UNDERWRITER/COMPANY]"
type textarea "x"
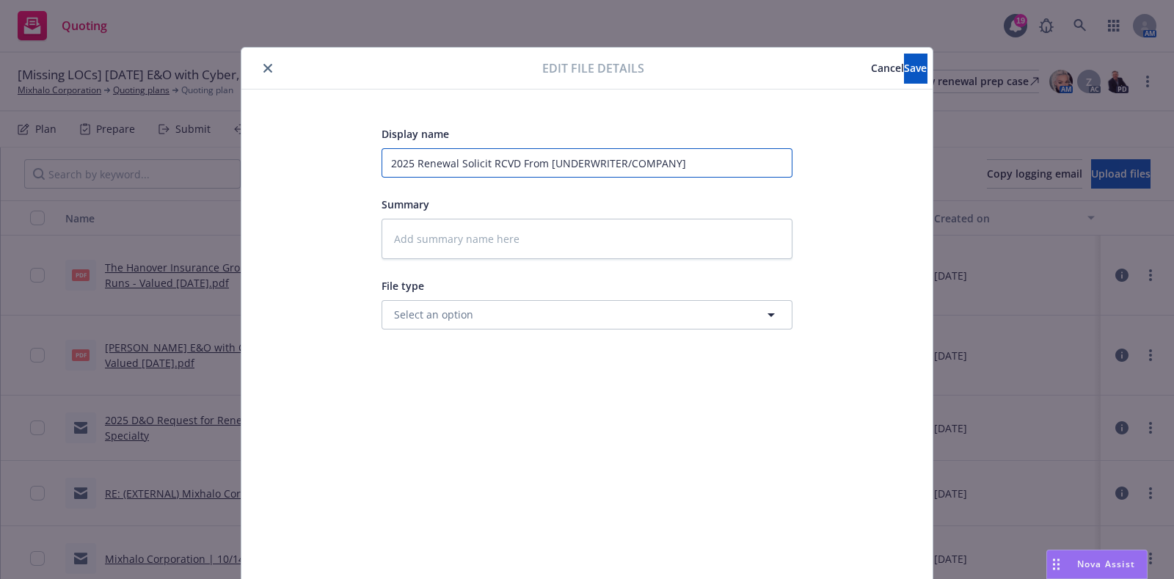
type input "2025 Renewal Solicit RCVD From [UNDERWRITER/COMPANY]"
type textarea "x"
type input "2025 - Renewal Solicit RCVD From [UNDERWRITER/COMPANY]"
type textarea "x"
type input "2025 - Renewal Solicit RCVD From [UNDERWRITER/COMPANY]"
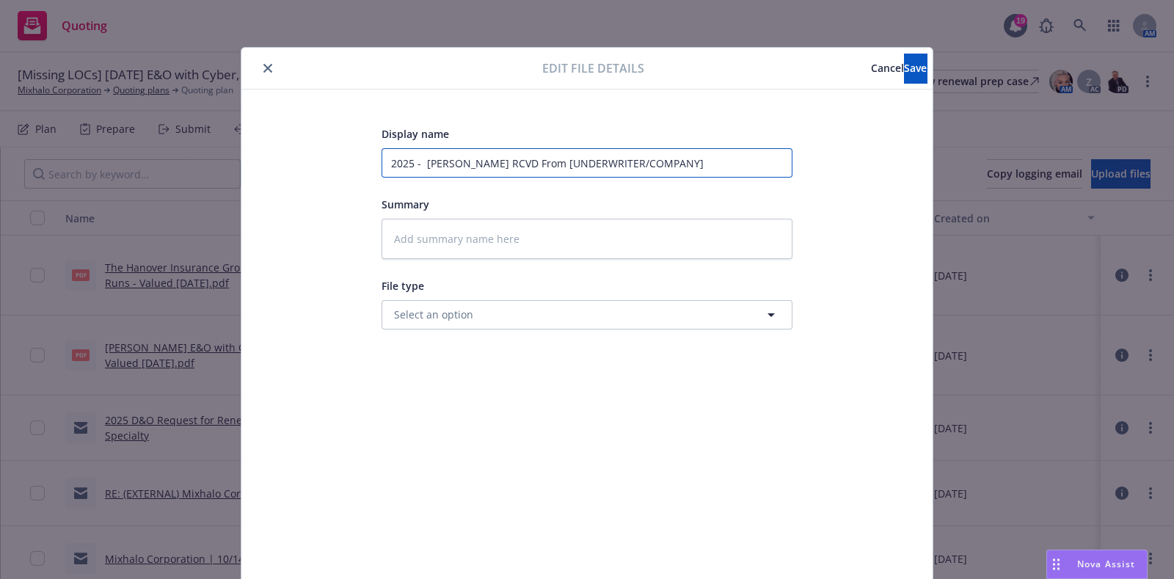
type textarea "x"
type input "2025 - 2 Renewal Solicit RCVD From [UNDERWRITER/COMPANY]"
type textarea "x"
type input "2025 - 20 Renewal Solicit RCVD From [UNDERWRITER/COMPANY]"
type textarea "x"
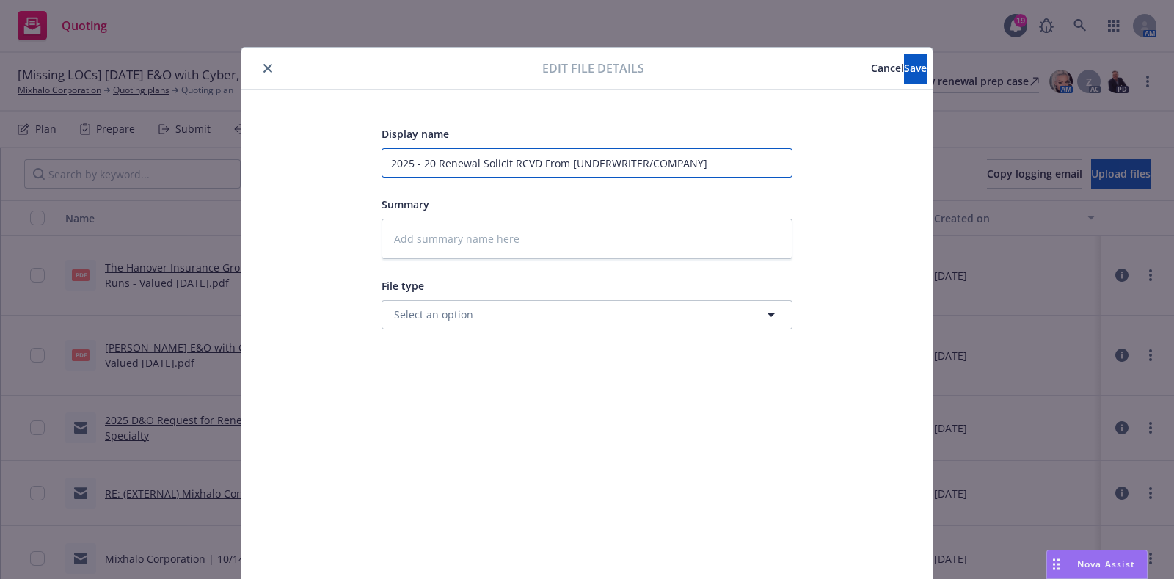
type input "2025 - 202 Renewal Solicit RCVD From [UNDERWRITER/COMPANY]"
type textarea "x"
type input "2025 - 2026 Renewal Solicit RCVD From [UNDERWRITER/COMPANY]"
type textarea "x"
type input "2025 - 2026 Renewal Solicit RCVD From [UNDERWRITER/COMPANY]"
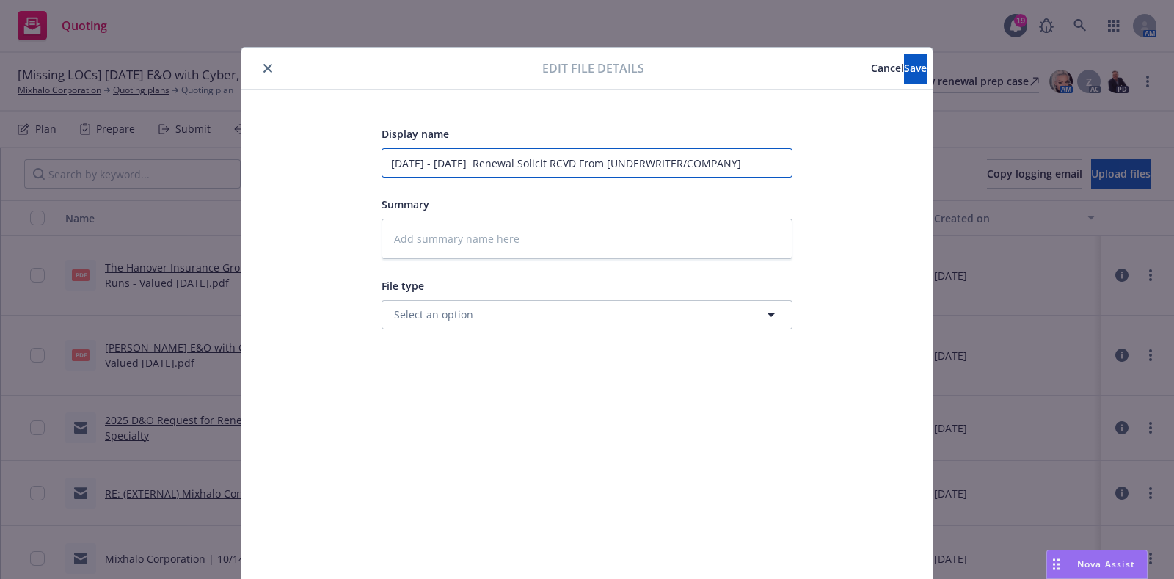
type textarea "x"
type input "2025 - 2026 D Renewal Solicit RCVD From [UNDERWRITER/COMPANY]"
type textarea "x"
type input "2025 - 2026 D& Renewal Solicit RCVD From [UNDERWRITER/COMPANY]"
type textarea "x"
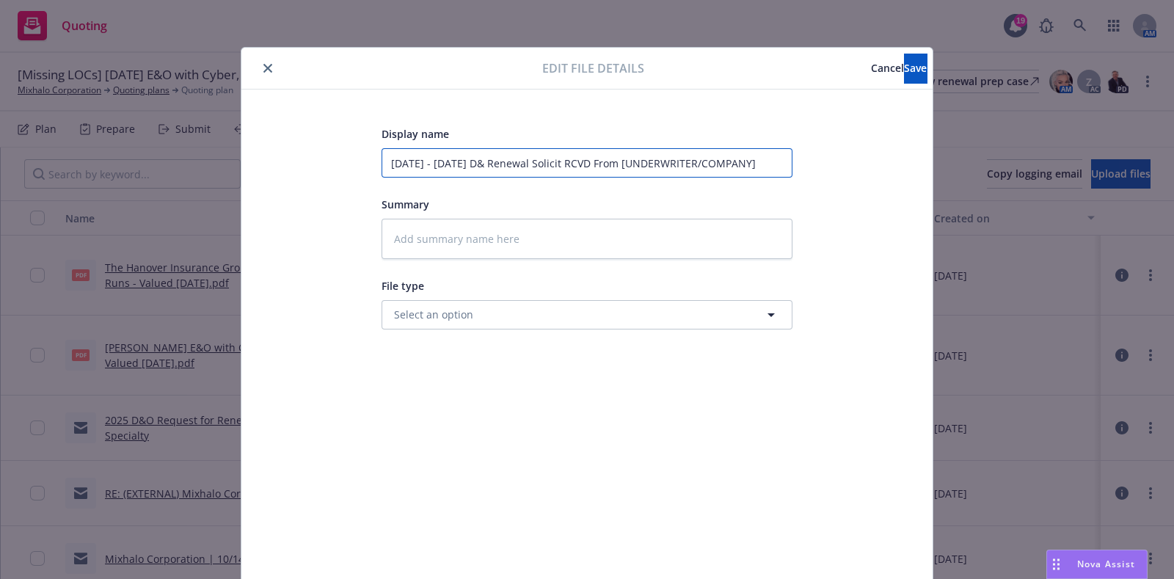
type input "2025 - 2026 D&O Renewal Solicit RCVD From [UNDERWRITER/COMPANY]"
drag, startPoint x: 767, startPoint y: 166, endPoint x: 599, endPoint y: 164, distance: 167.3
click at [599, 164] on input "2025 - 2026 D&O Renewal Solicit RCVD From [UNDERWRITER/COMPANY]" at bounding box center [586, 162] width 411 height 29
type textarea "x"
type input "2025 - 2026 D&O Renewal Solicit RCVD From R"
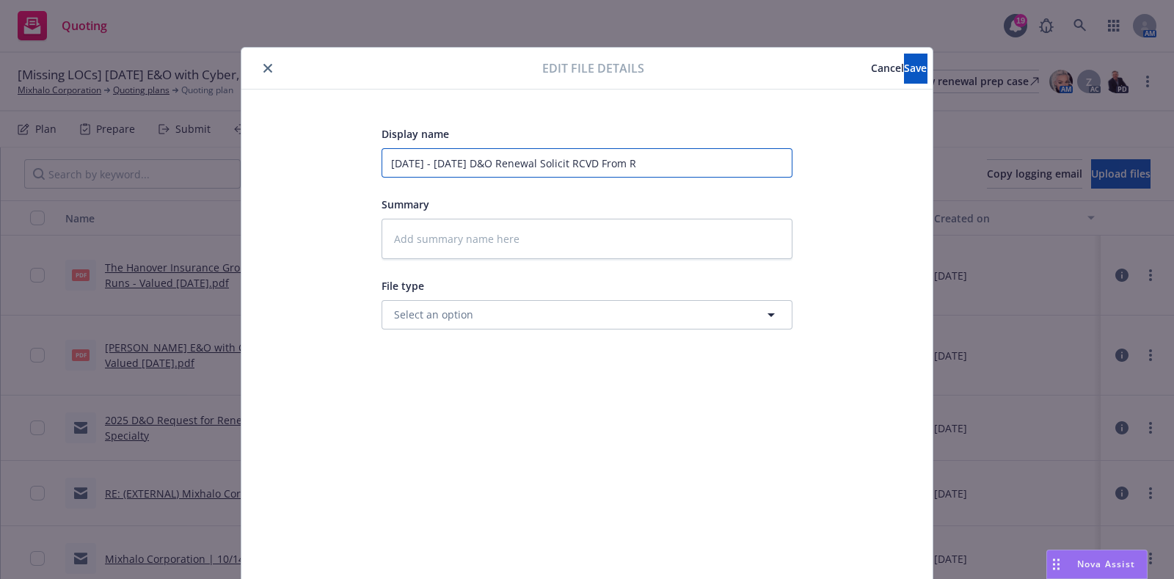
type textarea "x"
type input "2025 - 2026 D&O Renewal Solicit RCVD From RT"
type textarea "x"
type input "2025 - 2026 D&O Renewal Solicit RCVD From RT"
type textarea "x"
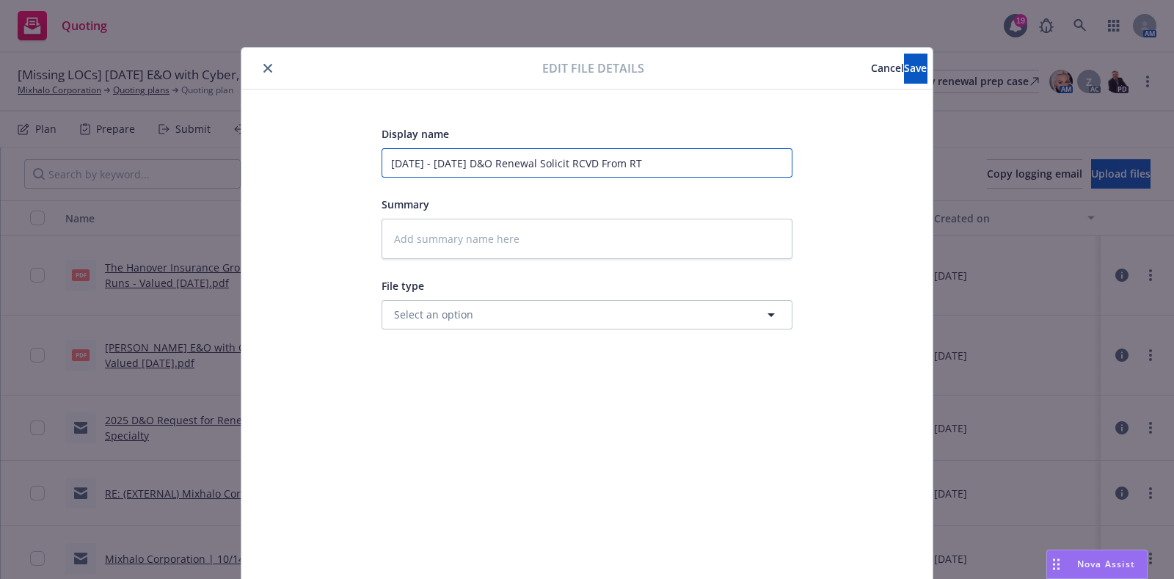
type input "2025 - 2026 D&O Renewal Solicit RCVD From RT S"
type textarea "x"
type input "2025 - 2026 D&O Renewal Solicit RCVD From RT Sp"
type textarea "x"
type input "2025 - 2026 D&O Renewal Solicit RCVD From RT Spe"
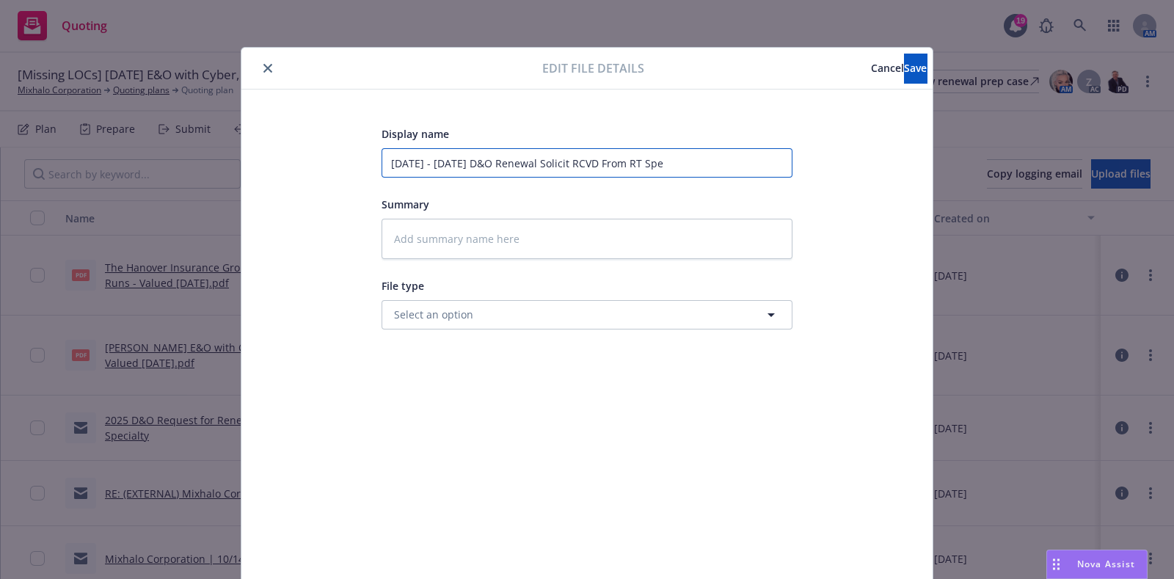
type textarea "x"
type input "2025 - 2026 D&O Renewal Solicit RCVD From RT Spec"
type textarea "x"
type input "2025 - 2026 D&O Renewal Solicit RCVD From RT Speci"
type textarea "x"
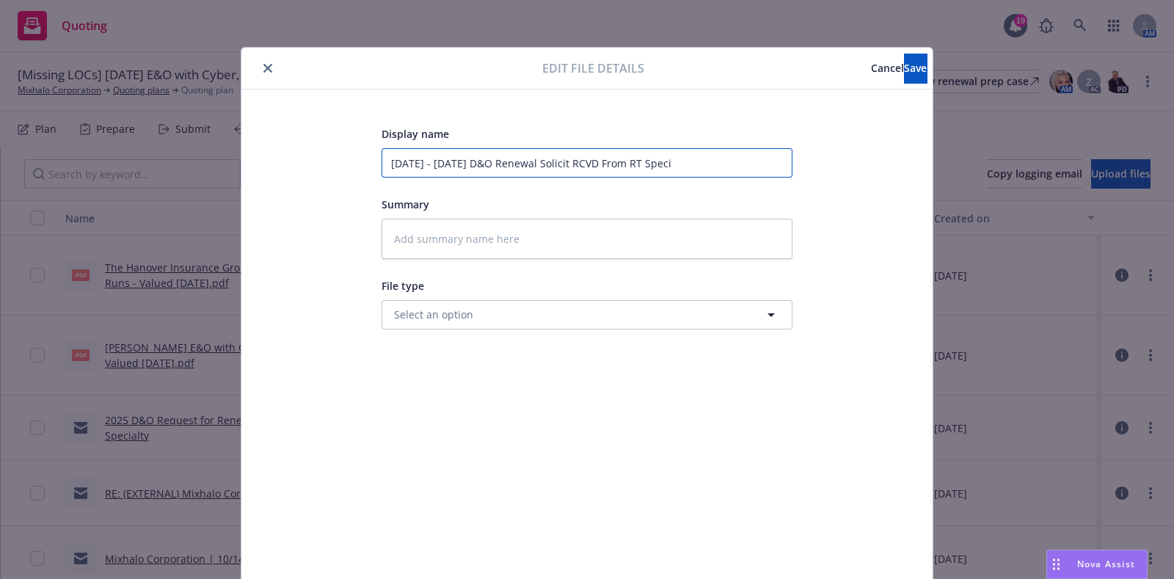
type input "2025 - 2026 D&O Renewal Solicit RCVD From RT Specia"
type textarea "x"
type input "2025 - 2026 D&O Renewal Solicit RCVD From RT Special"
type textarea "x"
type input "2025 - 2026 D&O Renewal Solicit RCVD From RT Specialt"
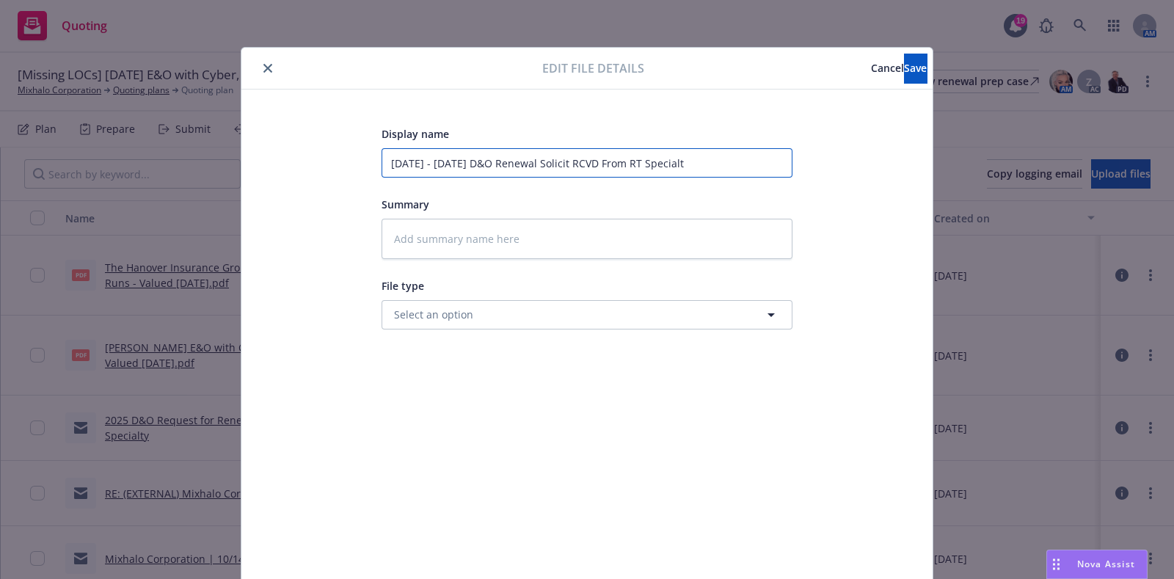
type textarea "x"
type input "2025 - 2026 D&O Renewal Solicit RCVD From RT Specialty"
click at [904, 74] on button "Save" at bounding box center [915, 68] width 23 height 29
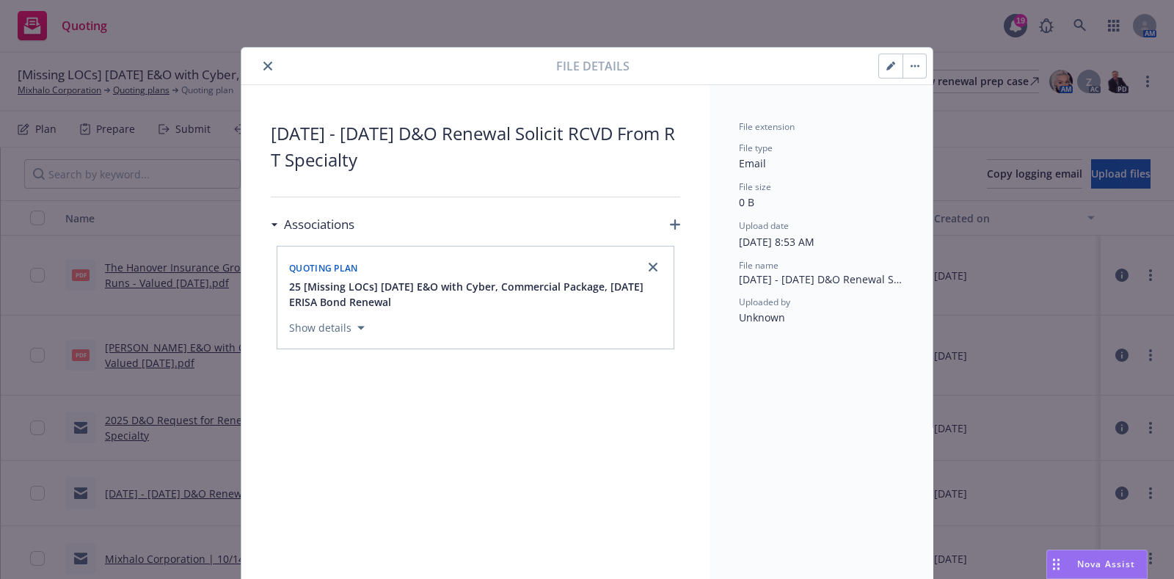
click at [886, 63] on icon "button" at bounding box center [890, 66] width 9 height 9
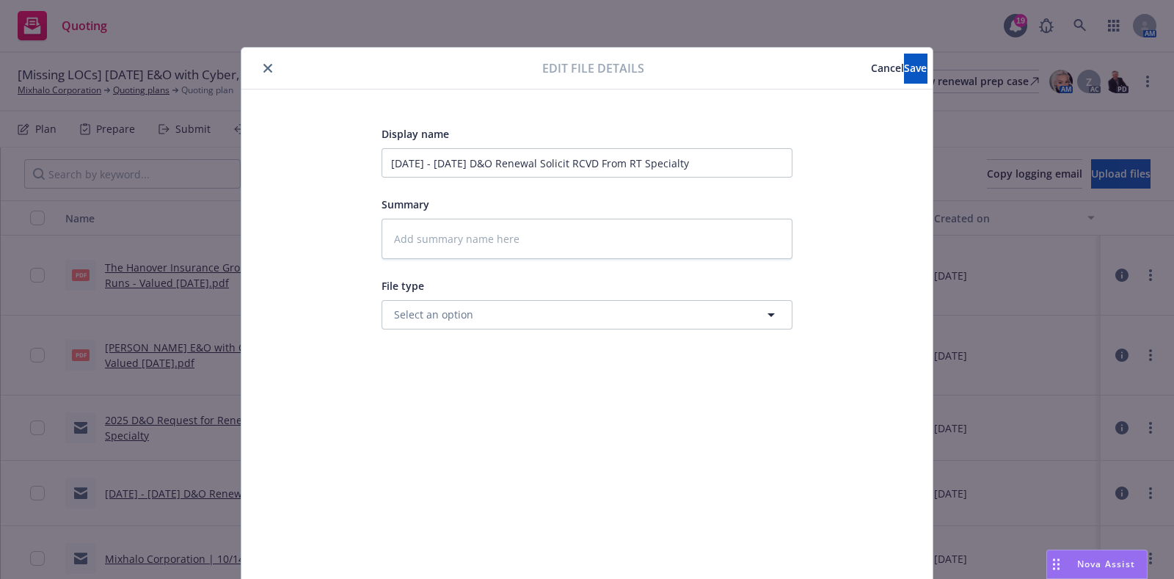
click at [871, 70] on span "Cancel" at bounding box center [887, 68] width 33 height 14
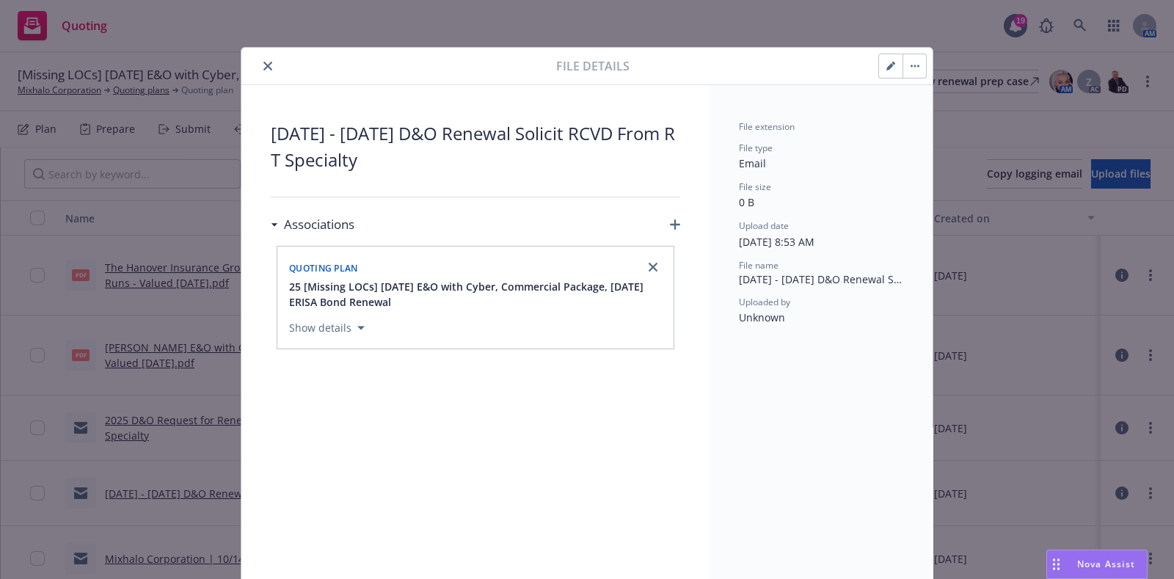
click at [879, 75] on button "button" at bounding box center [890, 65] width 23 height 23
type textarea "x"
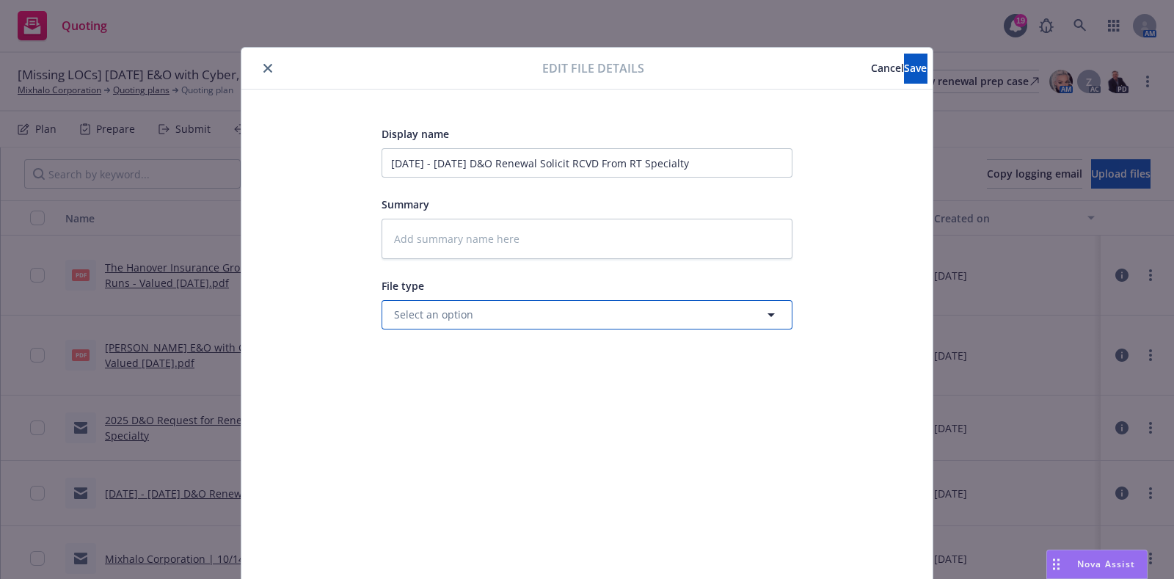
click at [589, 311] on button "Select an option" at bounding box center [586, 314] width 411 height 29
type input "solic"
click at [555, 350] on div "Renewal solicitation" at bounding box center [587, 355] width 392 height 21
click at [904, 58] on button "Save" at bounding box center [915, 68] width 23 height 29
type textarea "x"
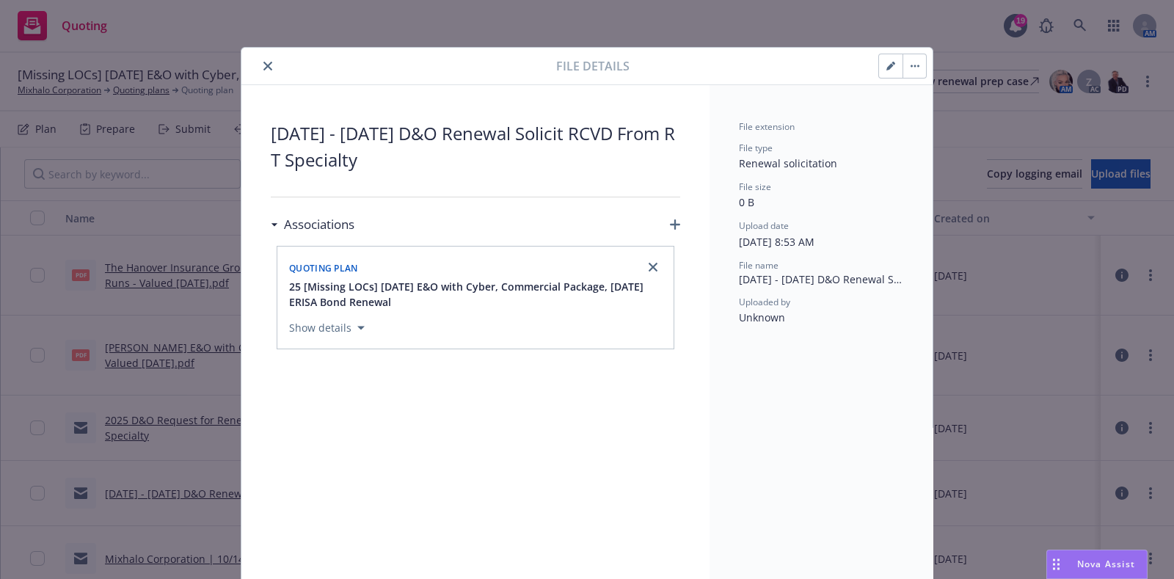
click at [670, 222] on icon "button" at bounding box center [675, 224] width 10 height 10
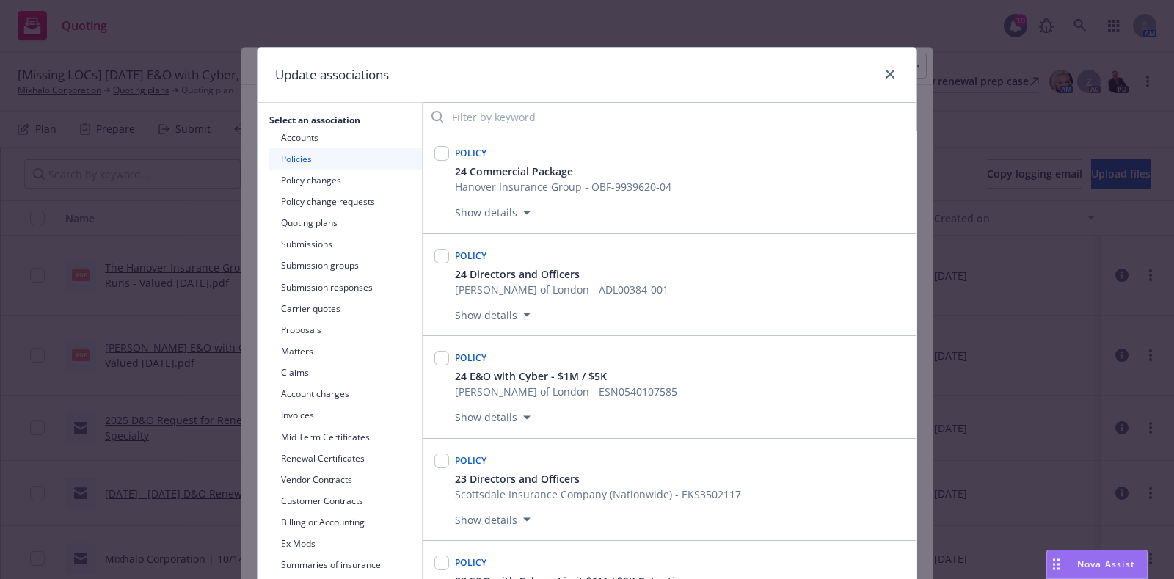
click at [348, 259] on button "Submission groups" at bounding box center [345, 265] width 153 height 21
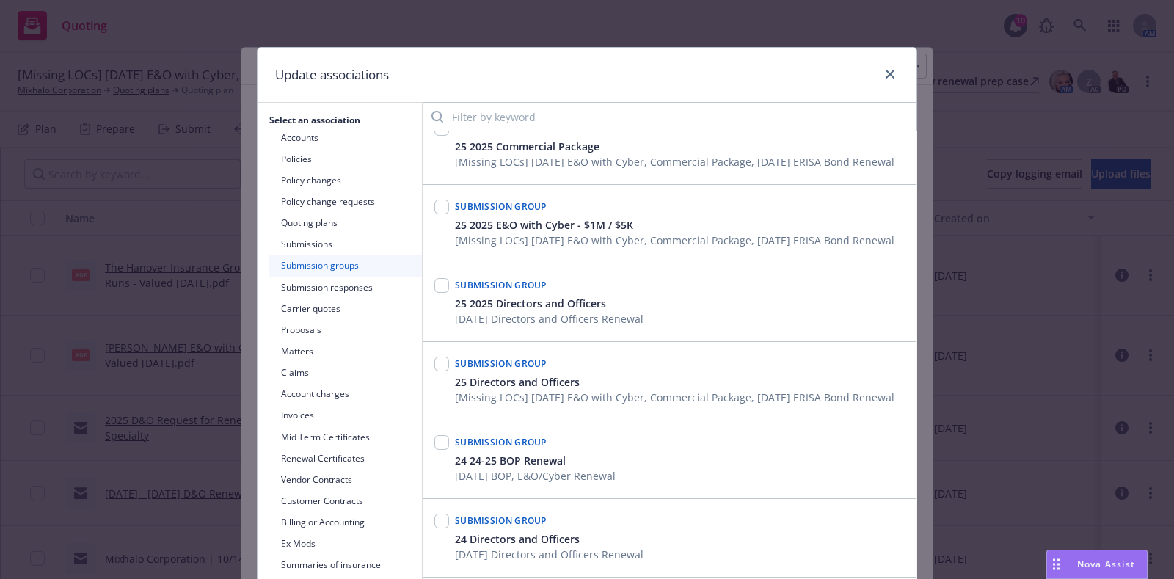
scroll to position [92, 0]
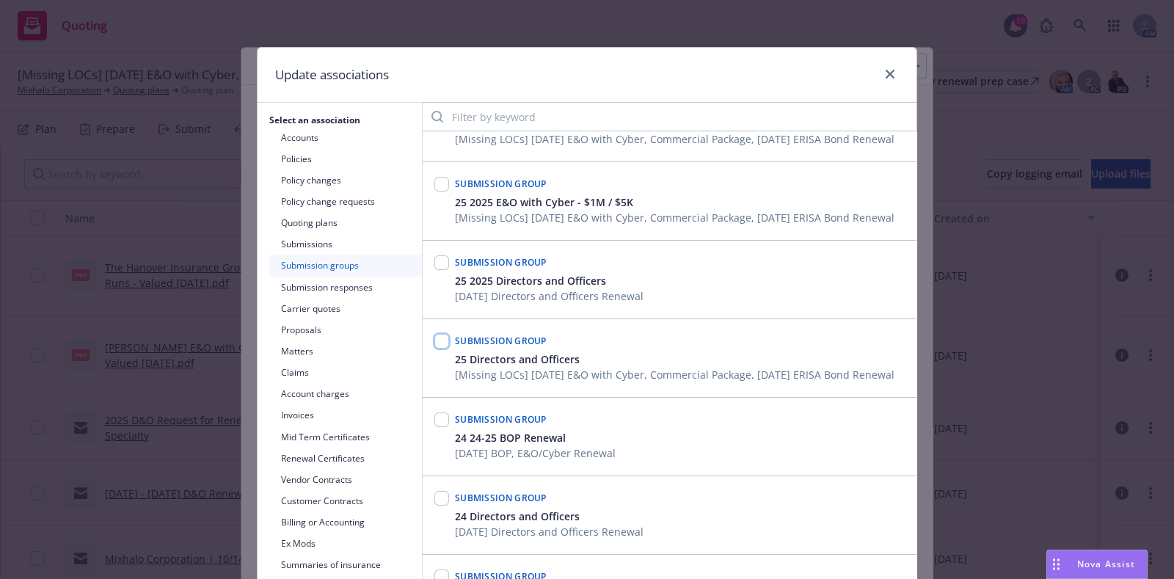
click at [434, 334] on input "checkbox" at bounding box center [441, 341] width 15 height 15
checkbox input "true"
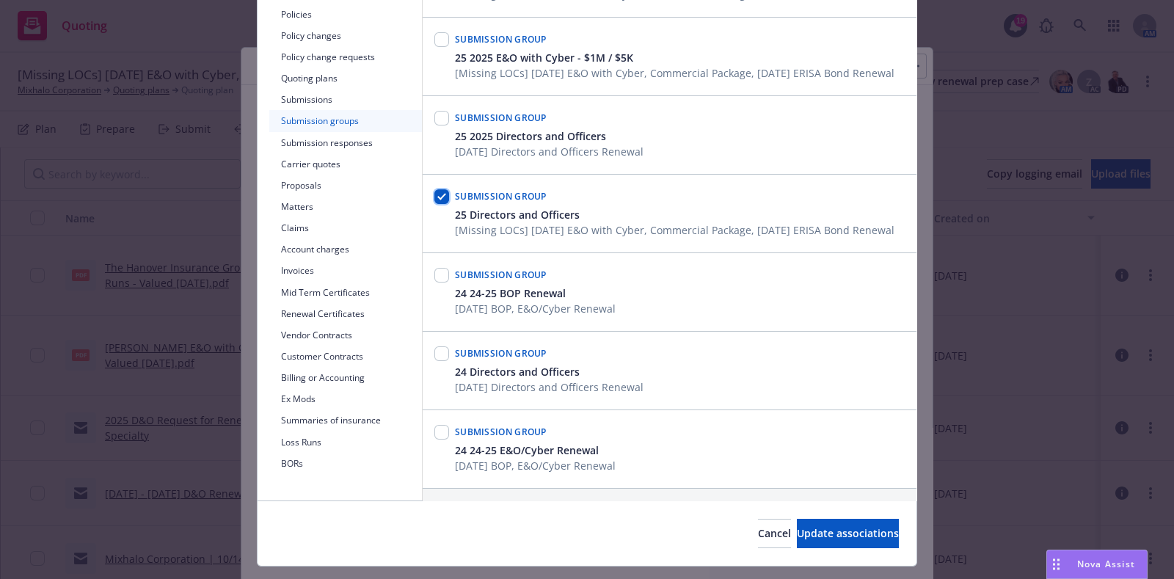
scroll to position [178, 0]
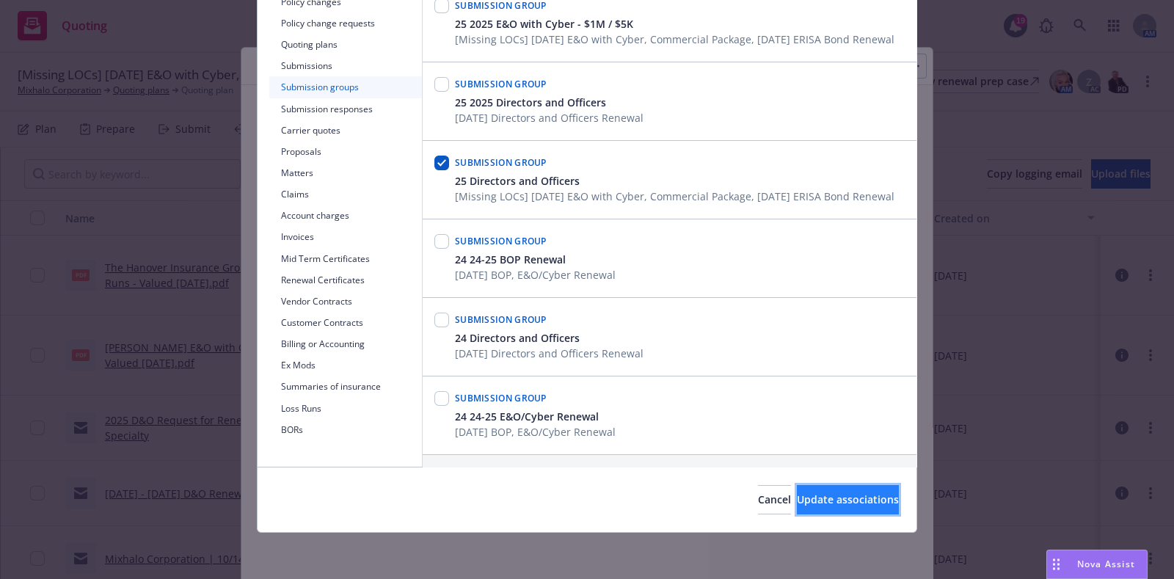
click at [839, 504] on span "Update associations" at bounding box center [848, 499] width 102 height 14
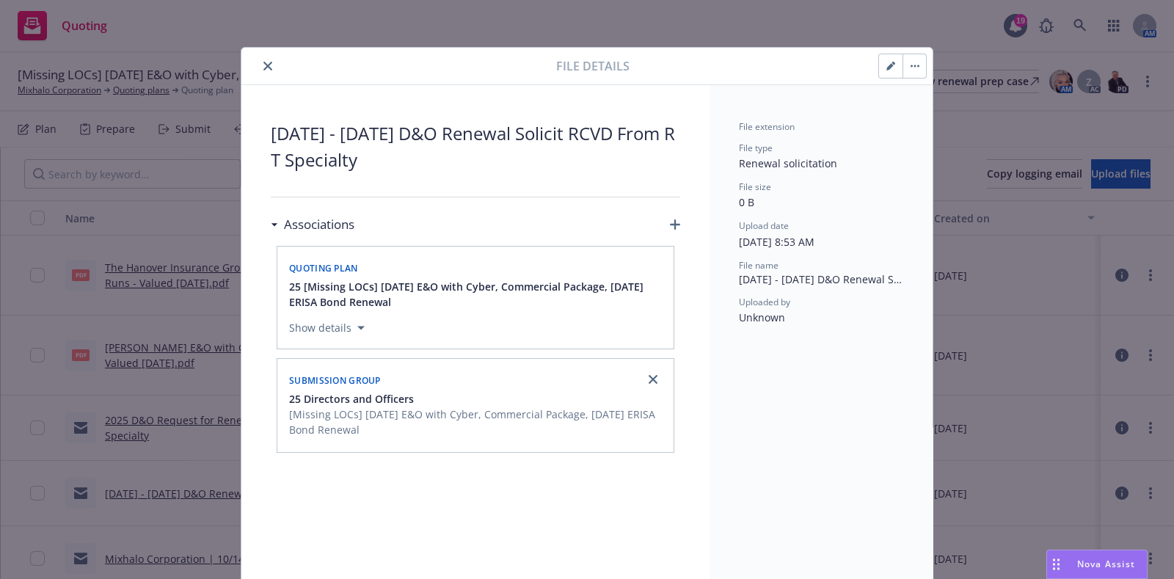
click at [263, 67] on icon "close" at bounding box center [267, 66] width 9 height 9
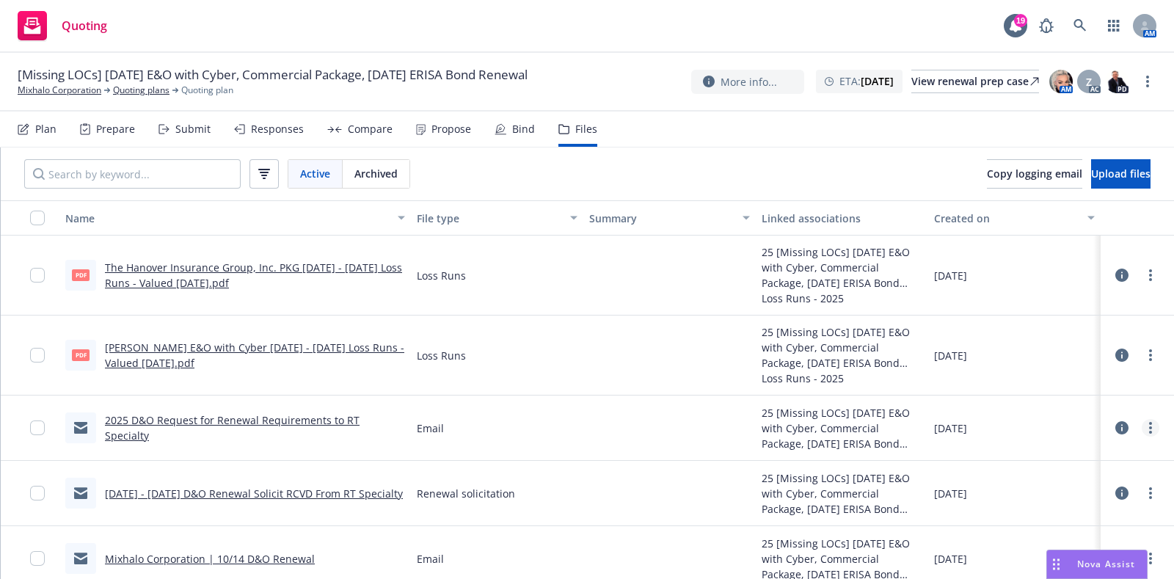
click at [1142, 420] on link "more" at bounding box center [1151, 428] width 18 height 18
click at [1032, 516] on link "Edit" at bounding box center [1071, 516] width 146 height 29
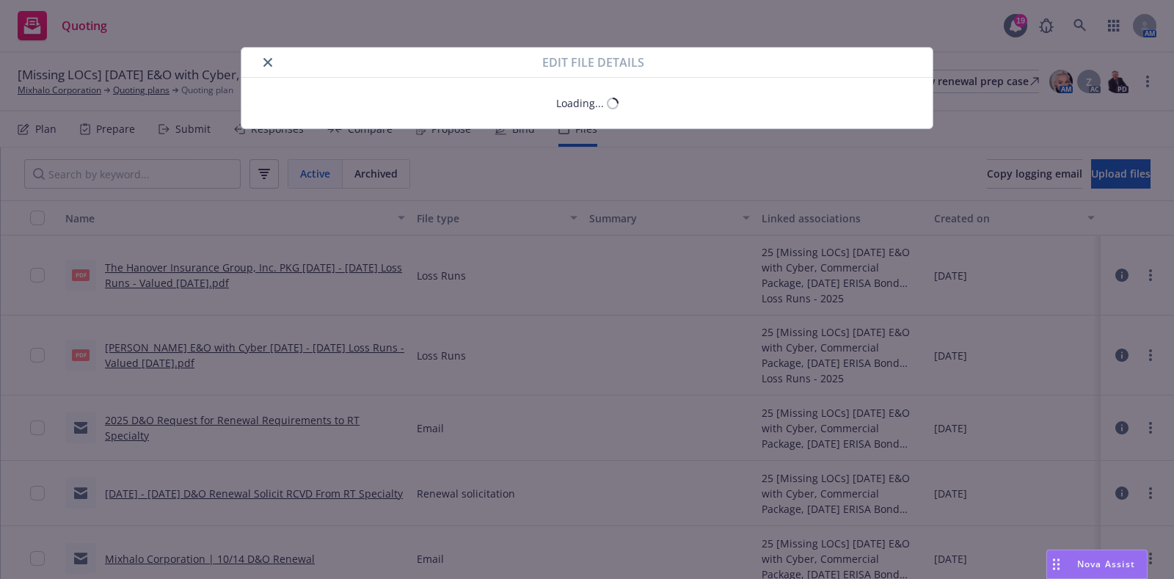
type textarea "x"
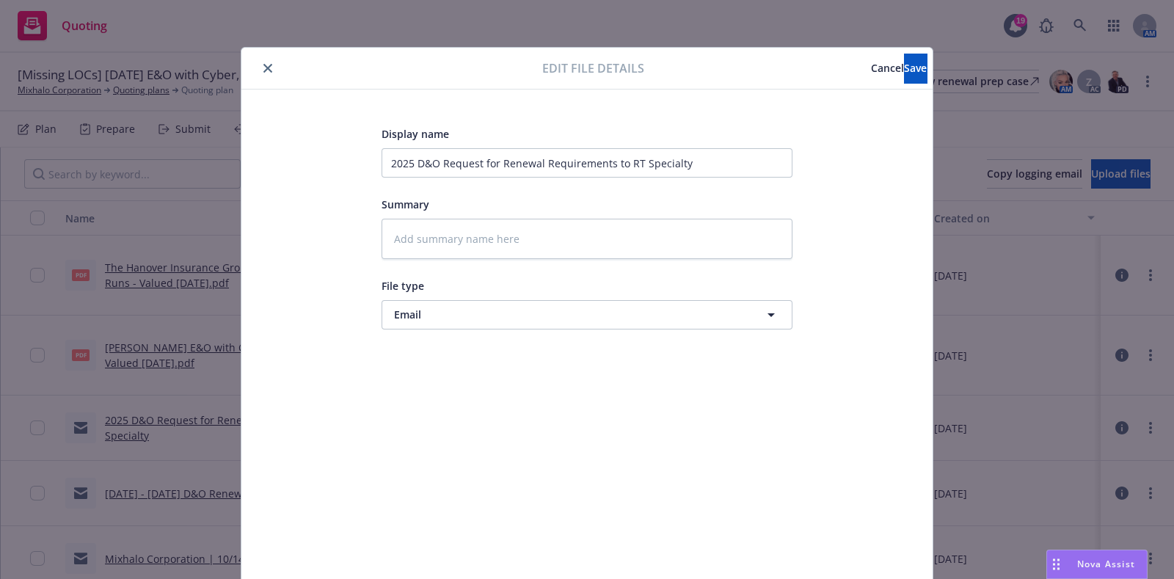
click at [871, 61] on span "Cancel" at bounding box center [887, 68] width 33 height 14
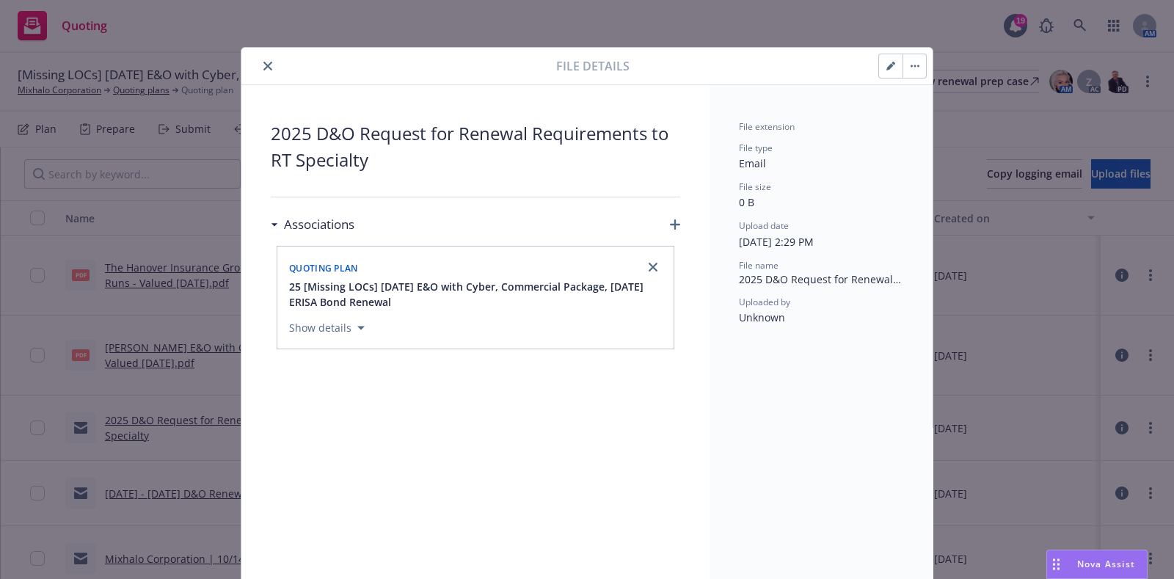
click at [670, 223] on icon "button" at bounding box center [675, 224] width 10 height 10
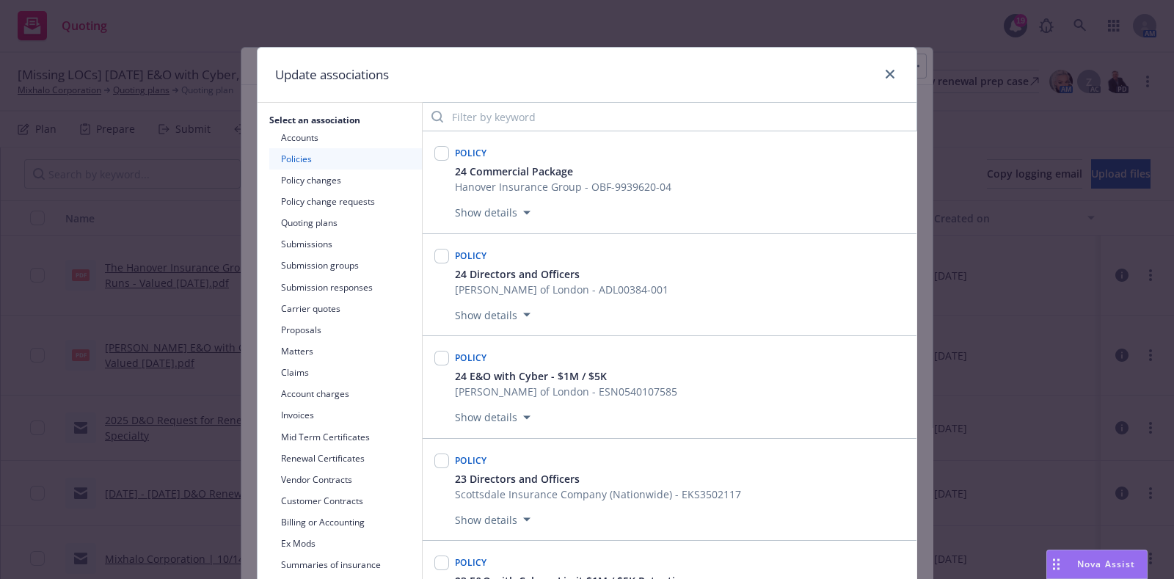
click at [341, 270] on button "Submission groups" at bounding box center [345, 265] width 153 height 21
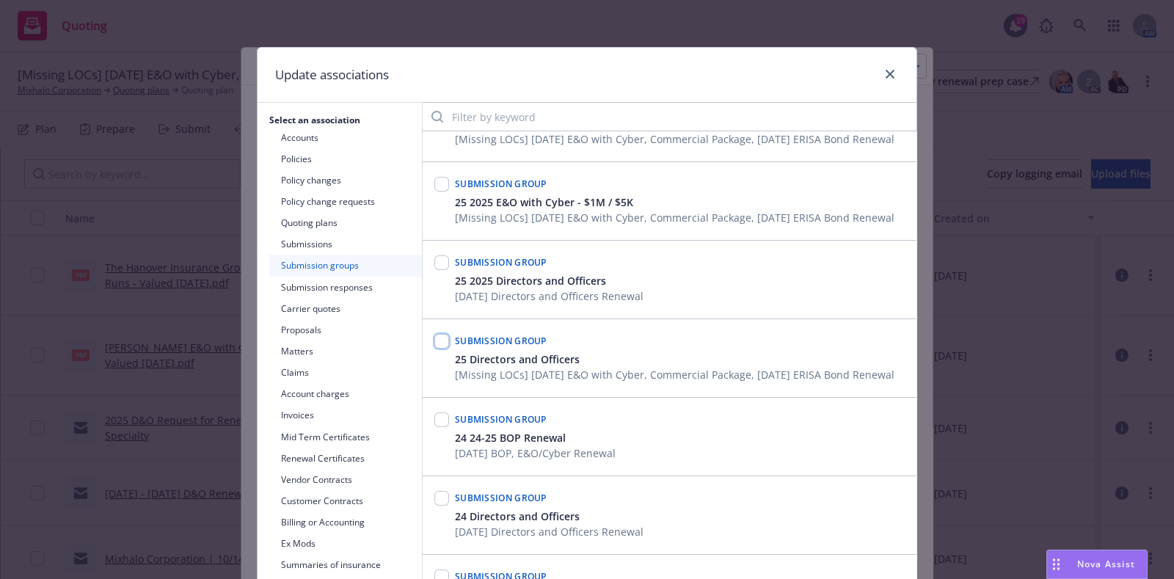
click at [435, 334] on input "checkbox" at bounding box center [441, 341] width 15 height 15
checkbox input "true"
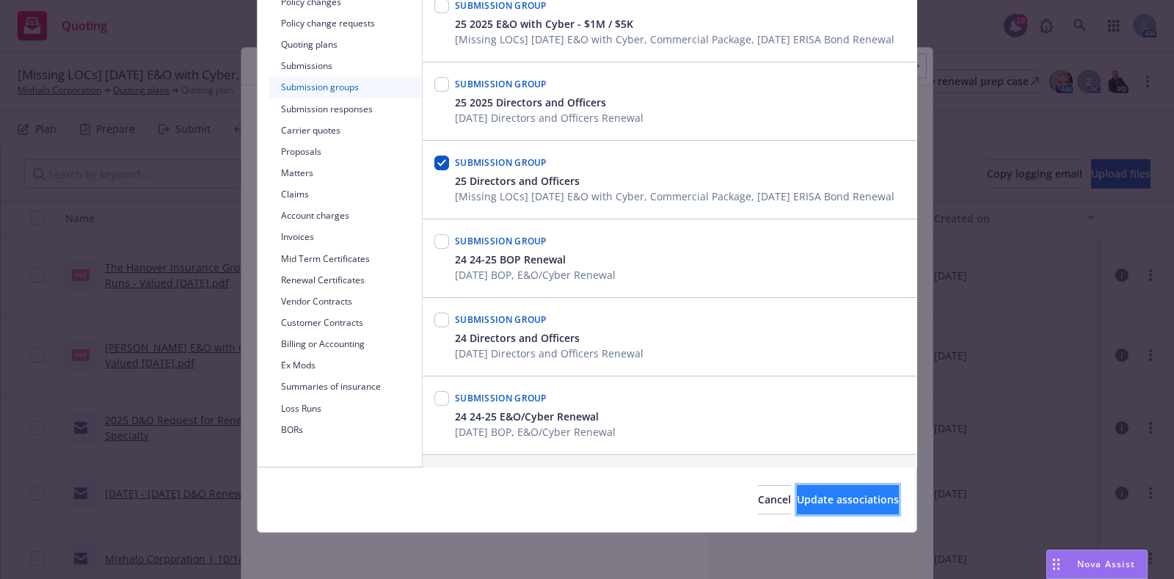
click at [877, 489] on button "Update associations" at bounding box center [848, 499] width 102 height 29
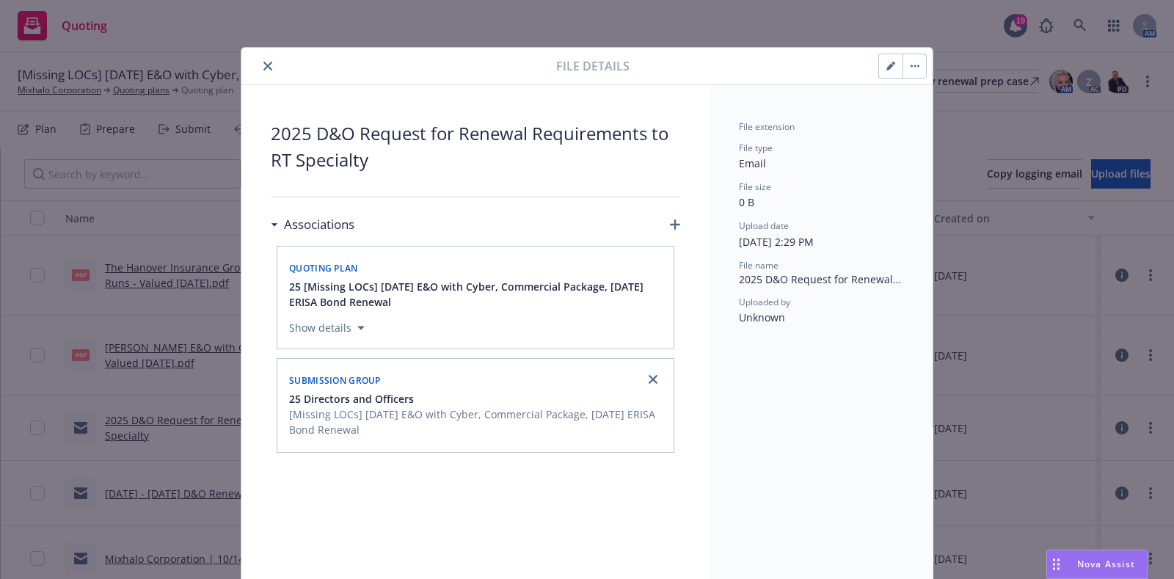
click at [259, 64] on button "close" at bounding box center [268, 66] width 18 height 18
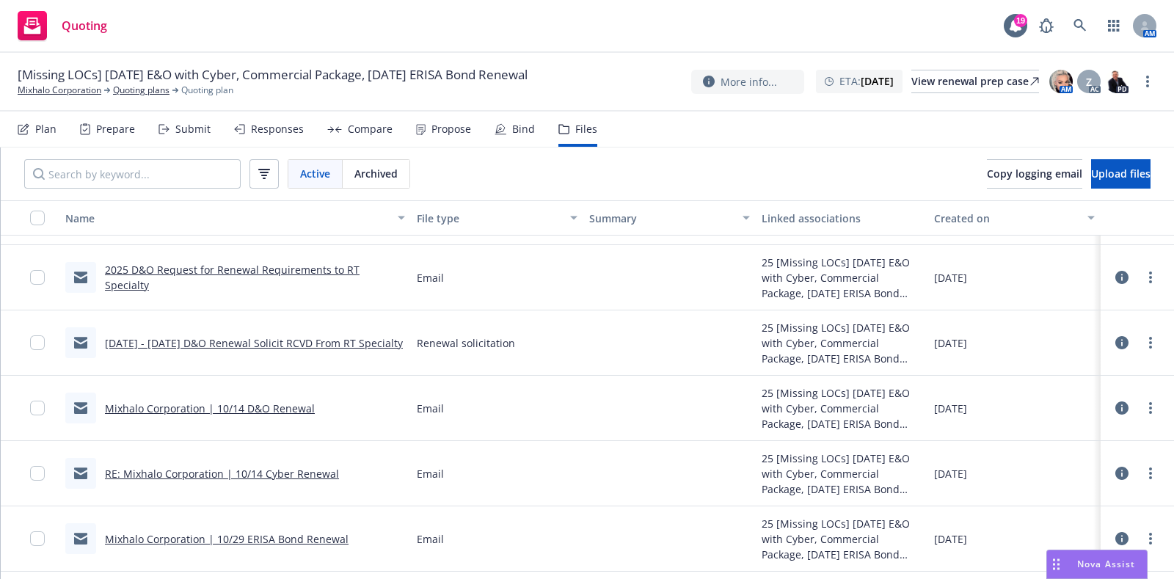
scroll to position [241, 0]
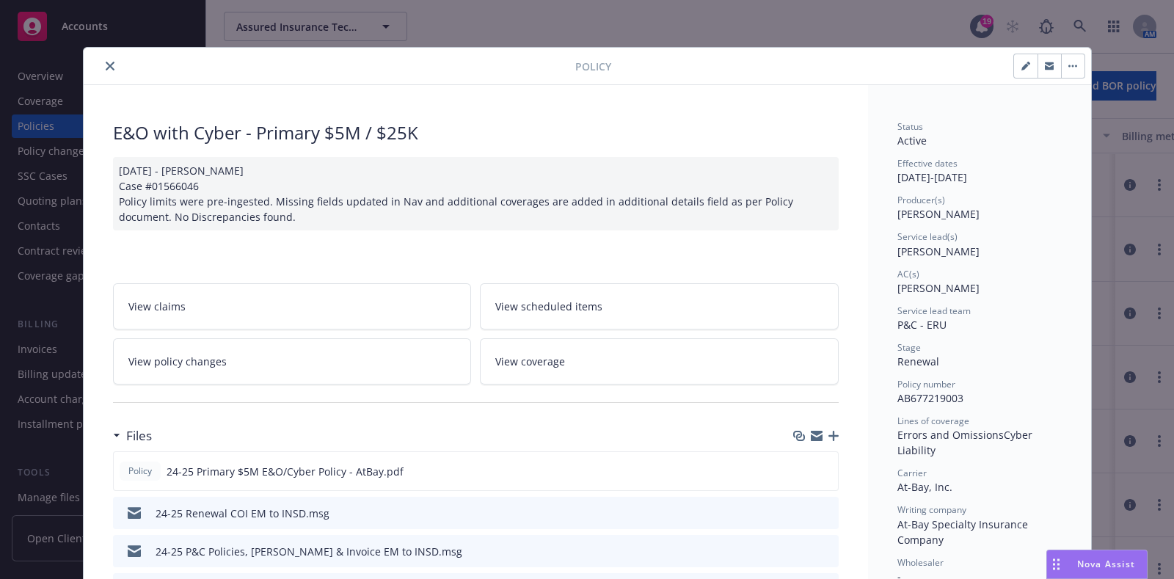
scroll to position [43, 0]
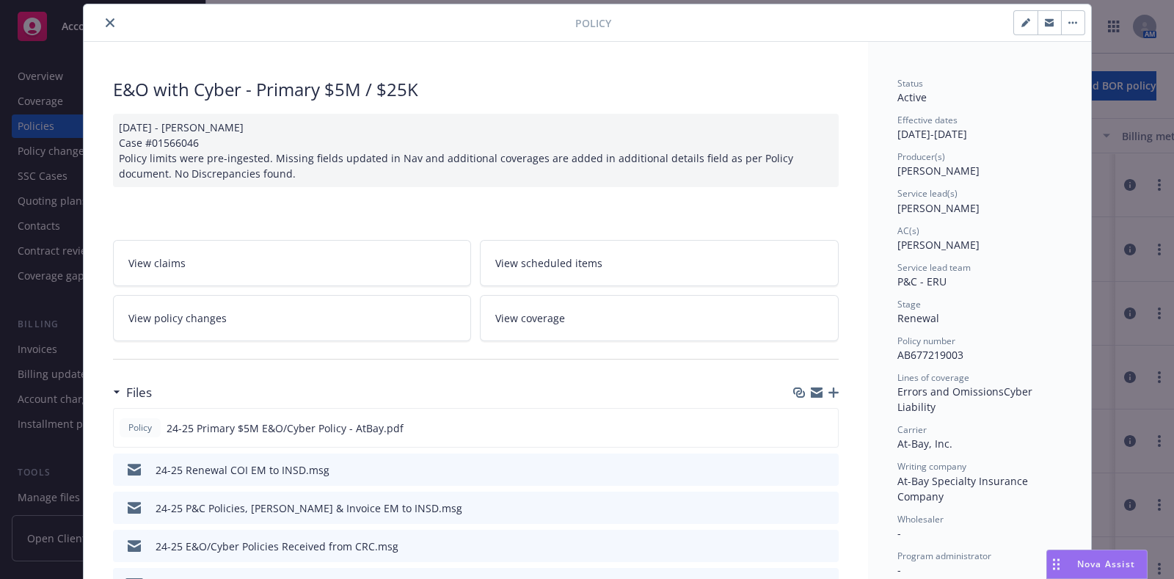
click at [106, 28] on button "close" at bounding box center [110, 23] width 18 height 18
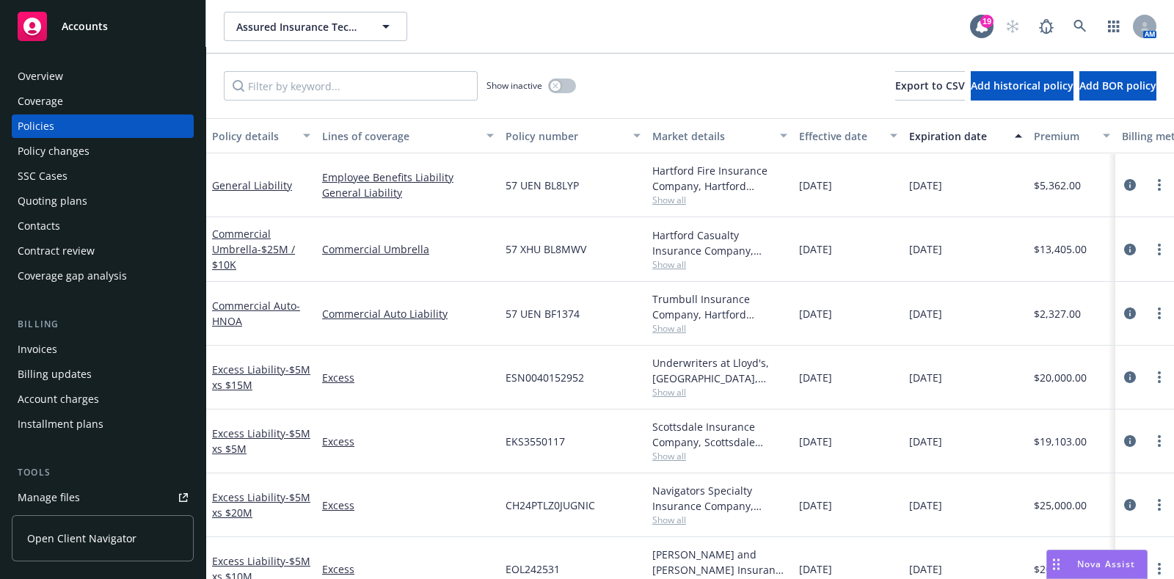
click at [66, 87] on div "Overview" at bounding box center [103, 76] width 170 height 23
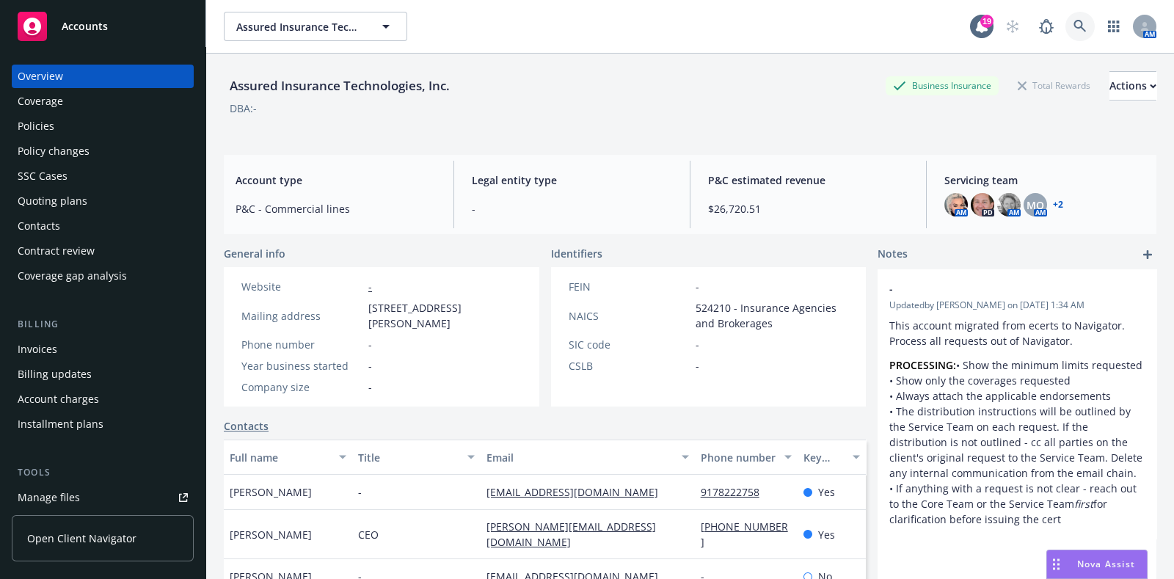
click at [1075, 26] on link at bounding box center [1079, 26] width 29 height 29
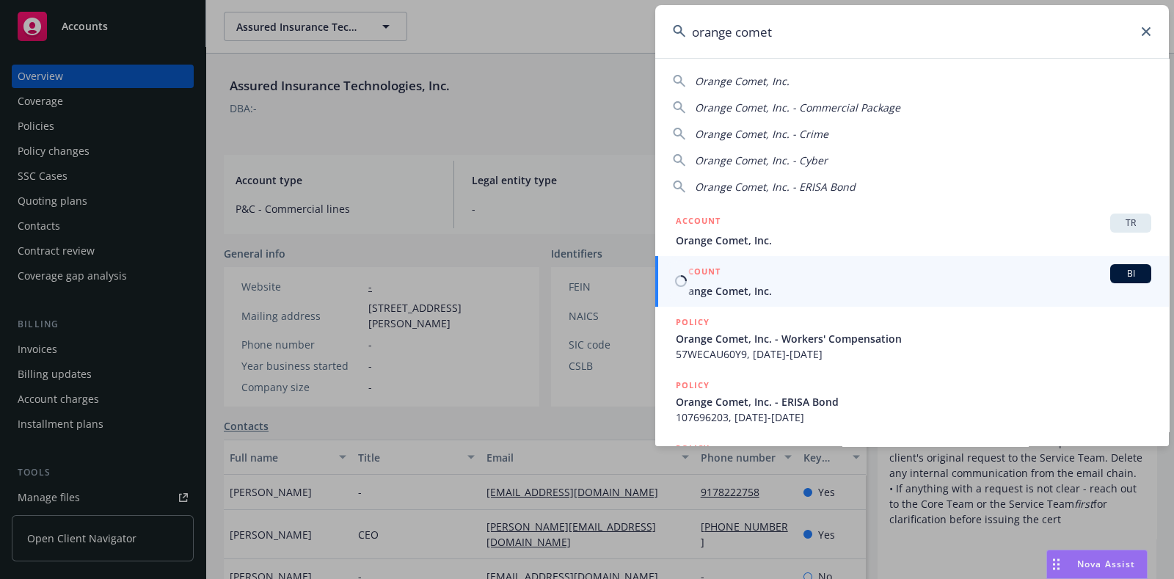
type input "orange comet"
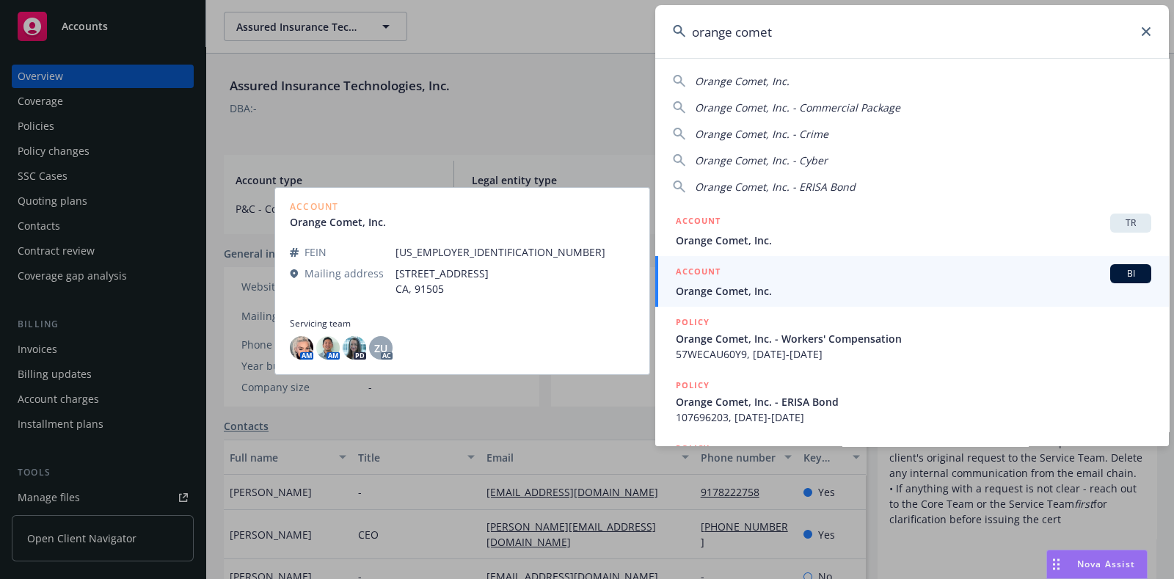
click at [807, 266] on div "ACCOUNT BI" at bounding box center [913, 273] width 475 height 19
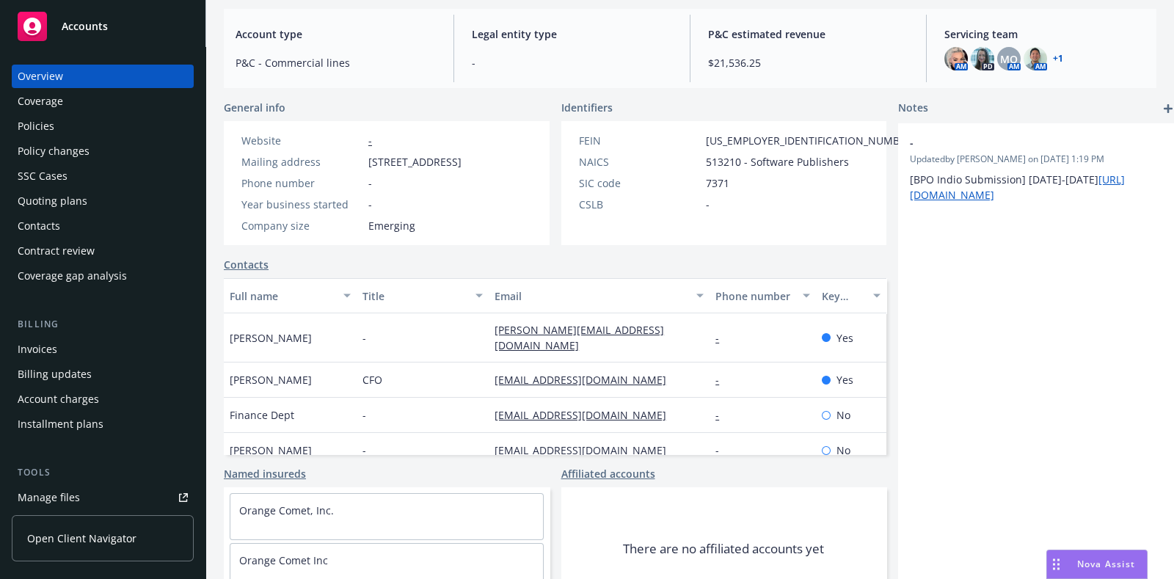
click at [110, 118] on div "Policies" at bounding box center [103, 125] width 170 height 23
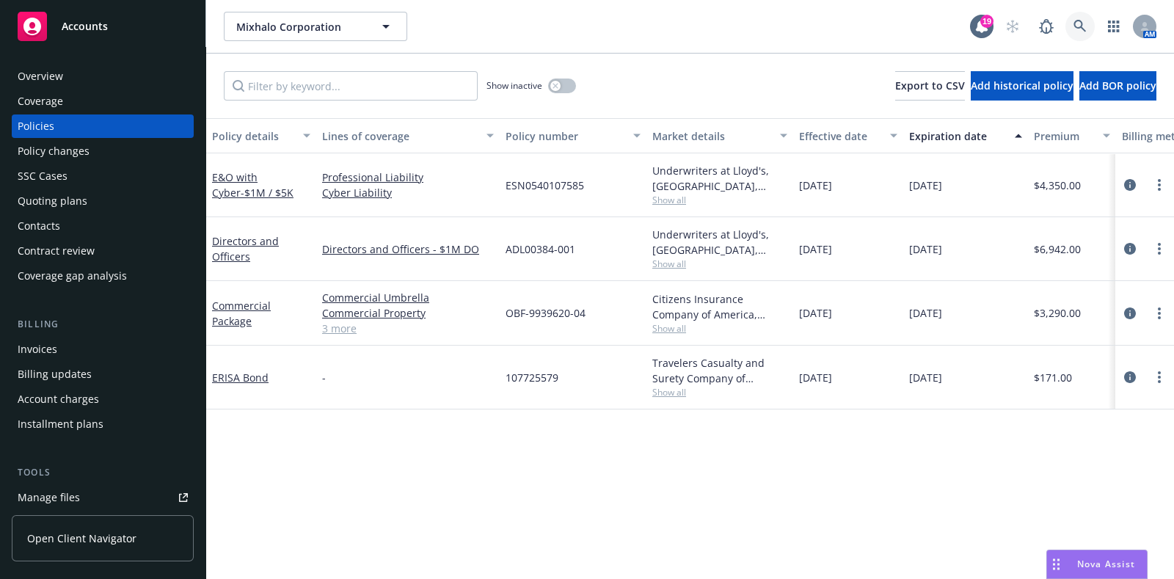
click at [1071, 23] on link at bounding box center [1079, 26] width 29 height 29
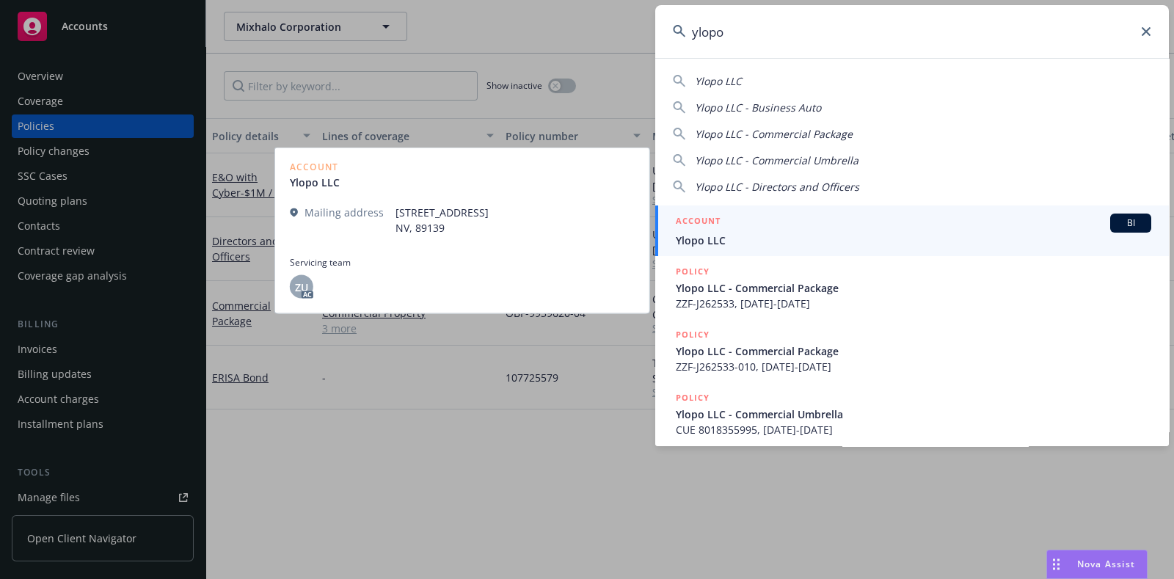
type input "ylopo"
click at [697, 226] on h5 "ACCOUNT" at bounding box center [698, 222] width 45 height 18
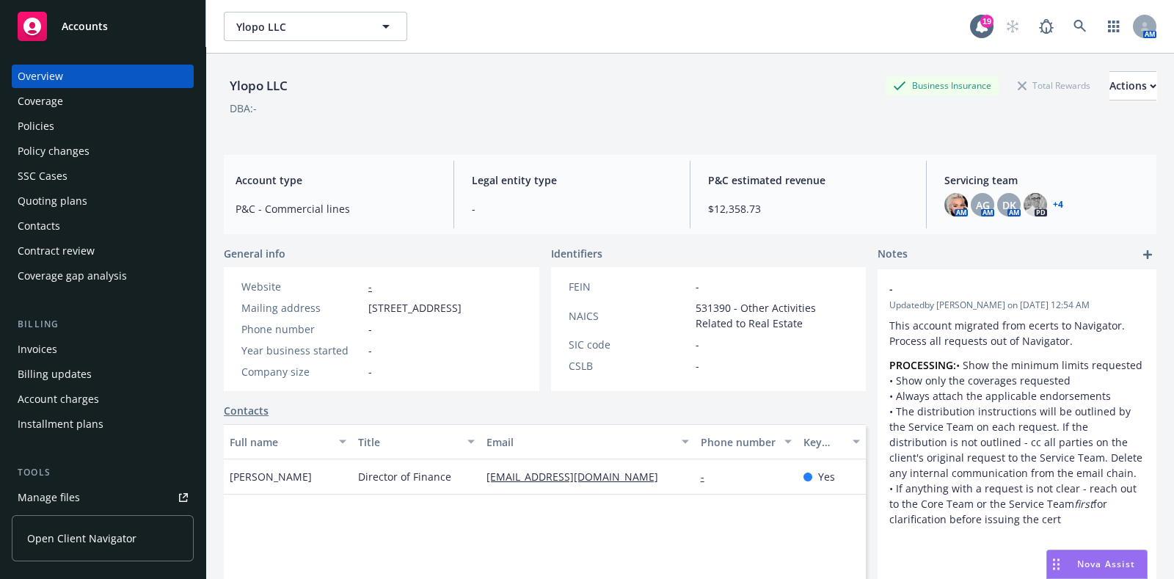
click at [78, 206] on div "Quoting plans" at bounding box center [53, 200] width 70 height 23
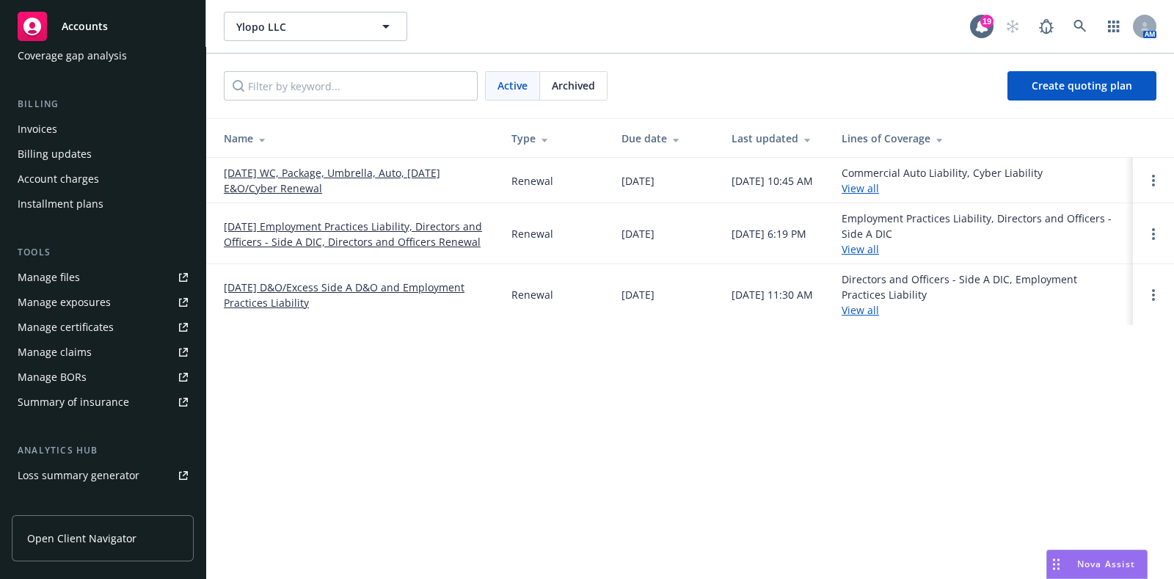
scroll to position [221, 0]
click at [583, 91] on span "Archived" at bounding box center [573, 85] width 43 height 15
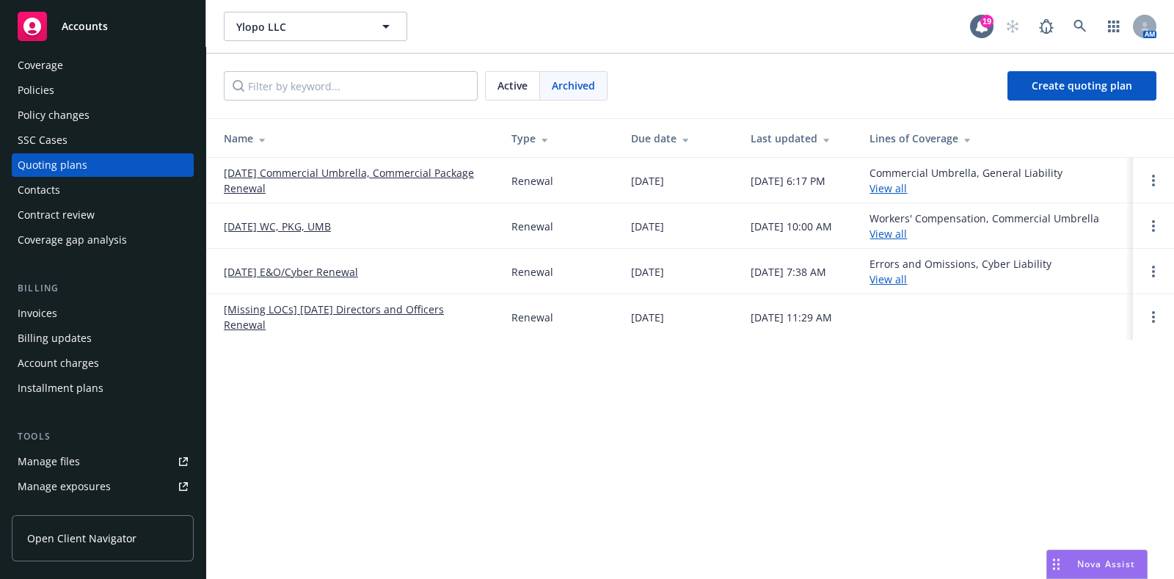
scroll to position [33, 0]
click at [63, 82] on div "Policies" at bounding box center [103, 92] width 170 height 23
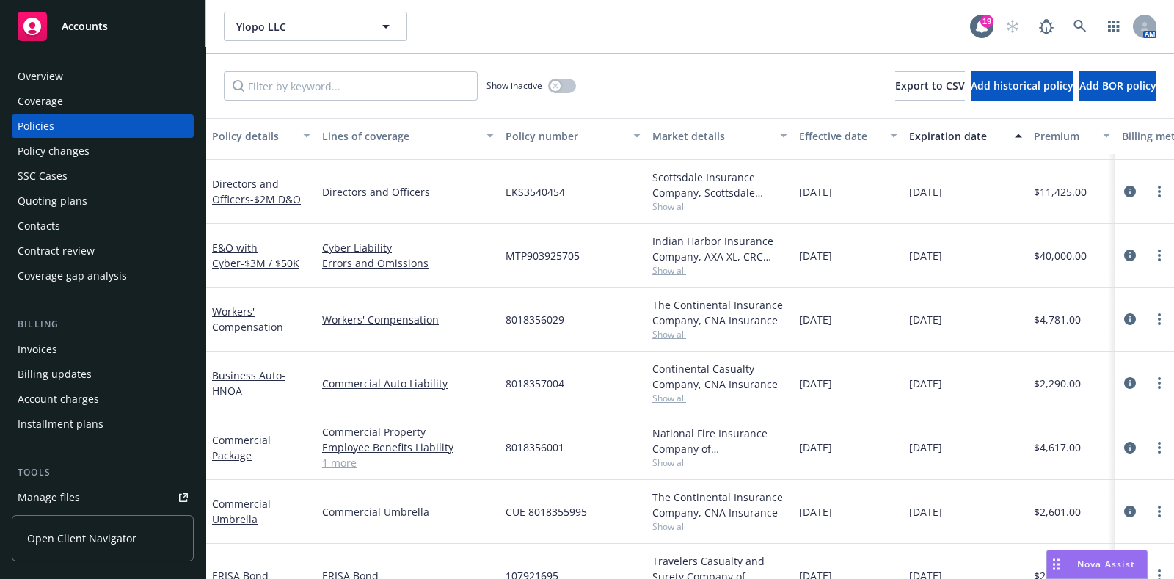
scroll to position [451, 0]
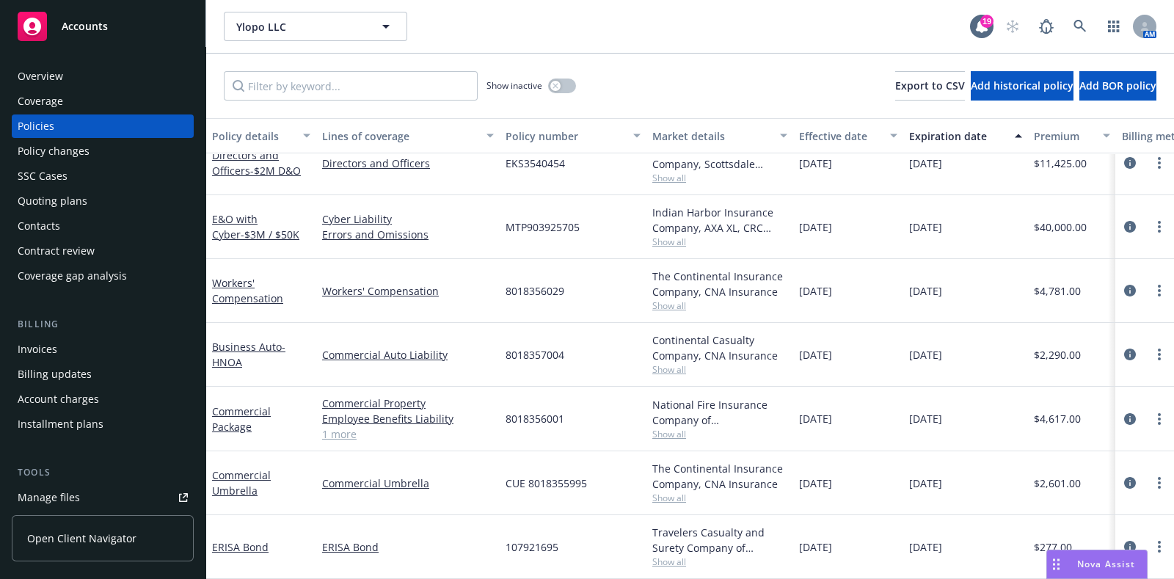
click at [75, 193] on div "Quoting plans" at bounding box center [53, 200] width 70 height 23
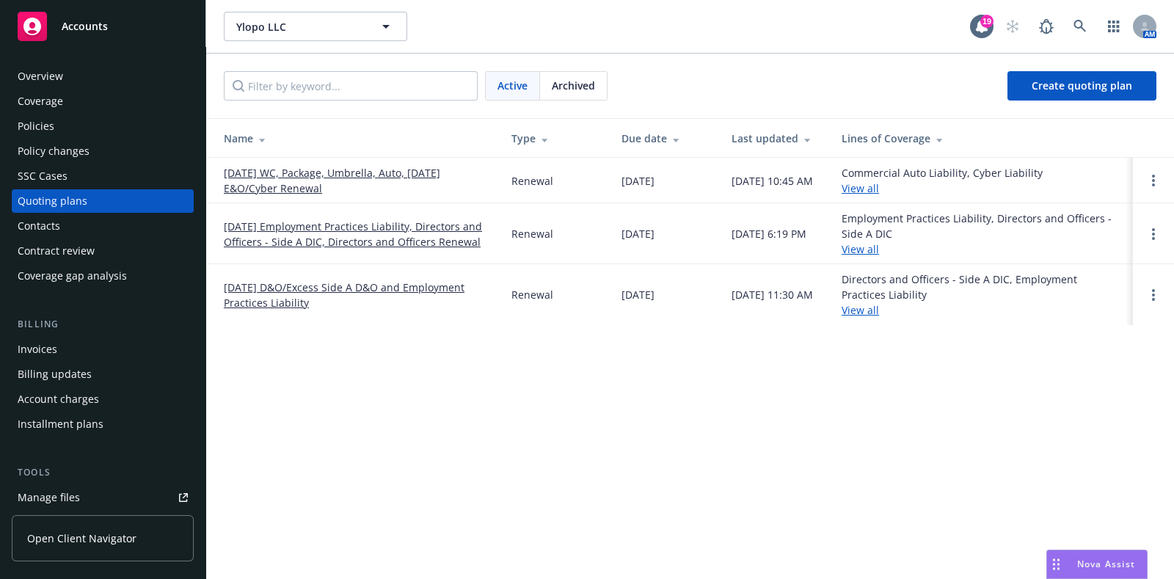
click at [573, 93] on div "Archived" at bounding box center [573, 86] width 67 height 28
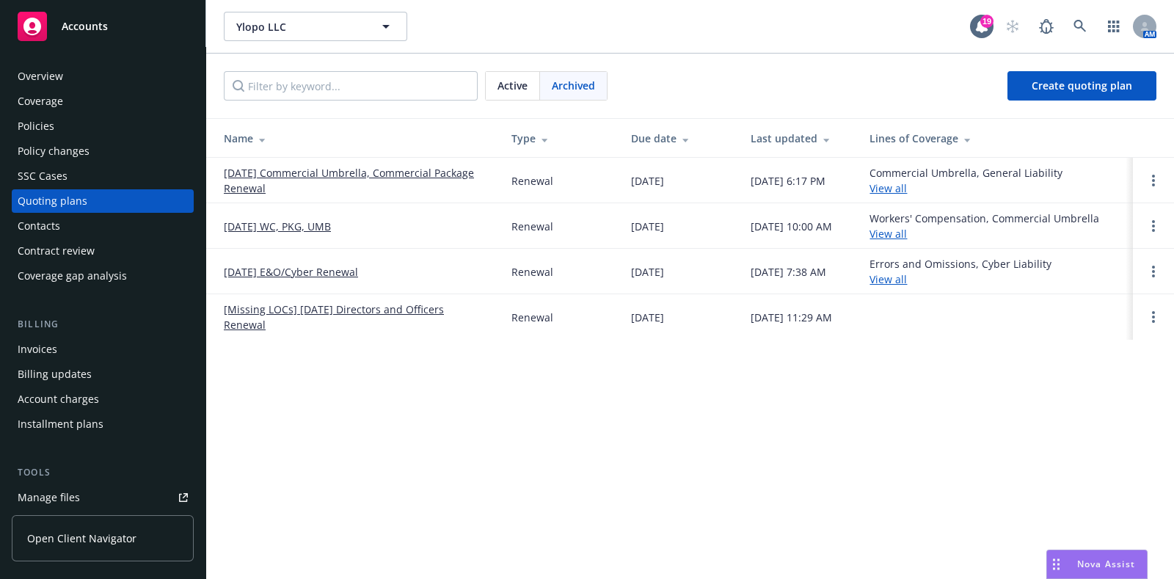
click at [318, 267] on link "09/10/24 E&O/Cyber Renewal" at bounding box center [291, 271] width 134 height 15
